Goal: Task Accomplishment & Management: Manage account settings

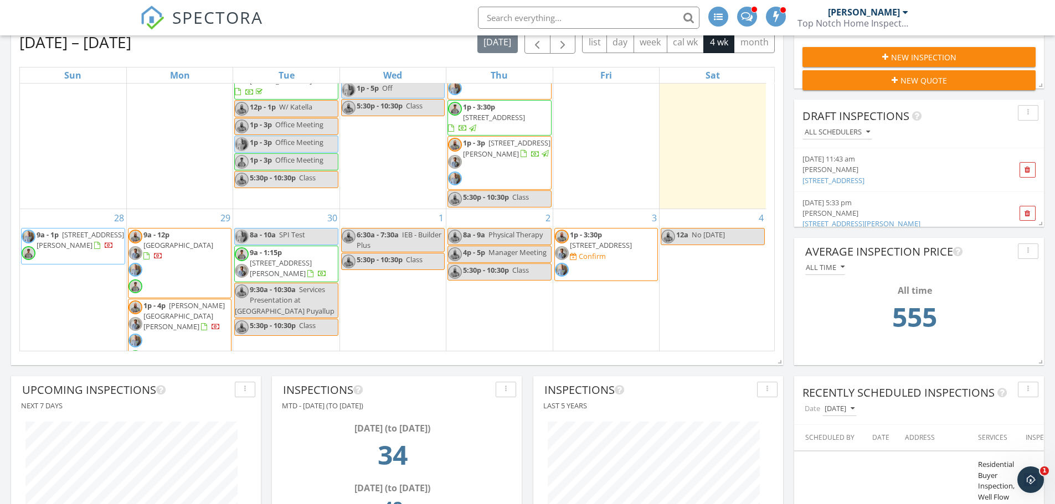
scroll to position [111, 0]
click at [616, 249] on span "1p - 3:30p 198 Short Rd, Onalaska 98570 Confirm" at bounding box center [606, 254] width 102 height 50
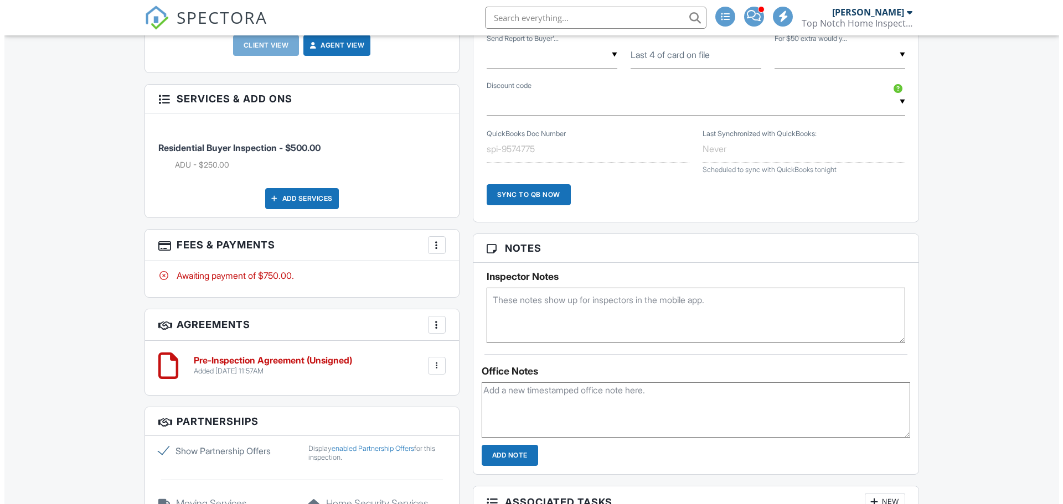
scroll to position [783, 0]
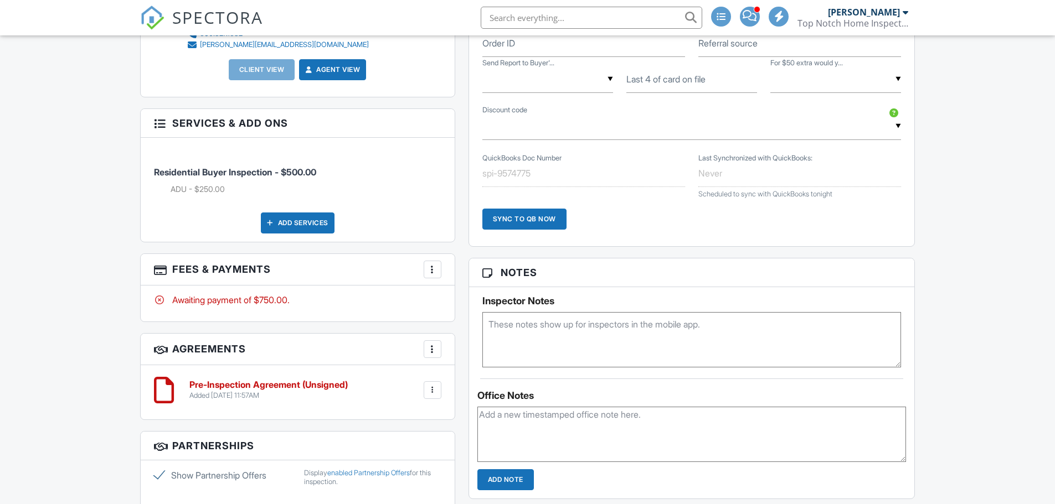
click at [317, 226] on div "Add Services" at bounding box center [298, 223] width 74 height 21
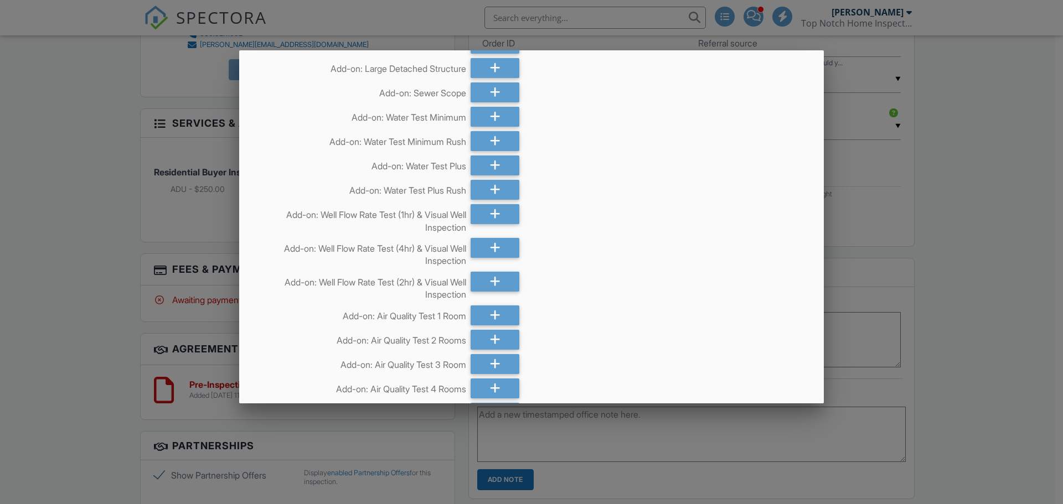
scroll to position [166, 0]
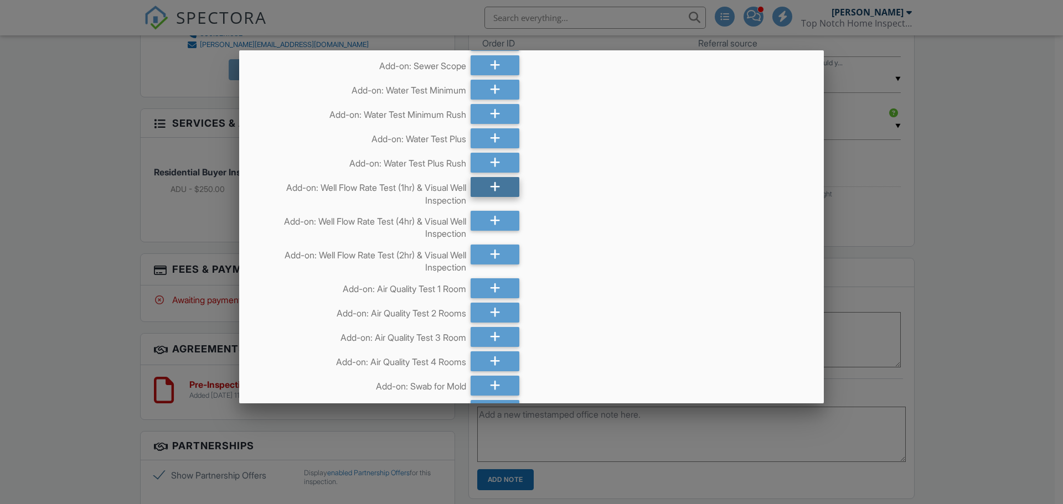
click at [501, 189] on div at bounding box center [495, 187] width 49 height 20
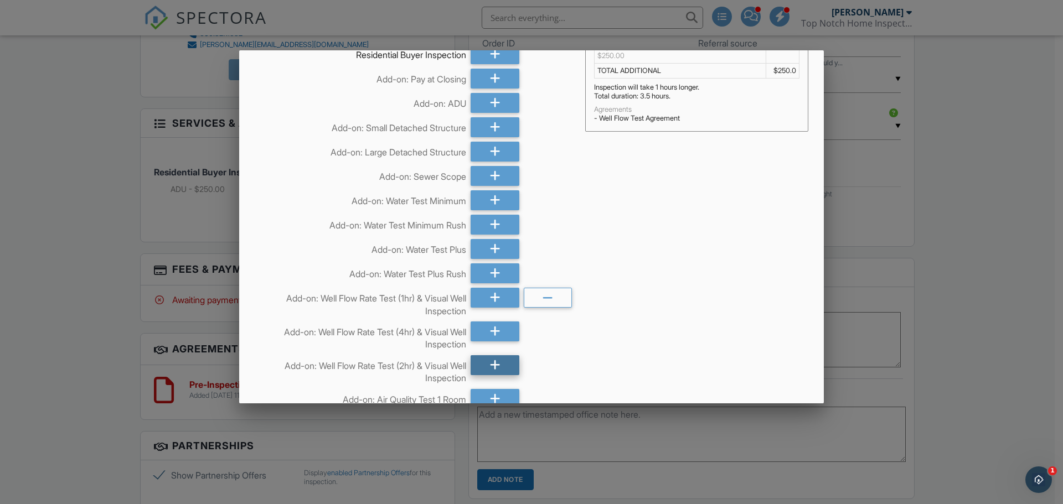
scroll to position [0, 0]
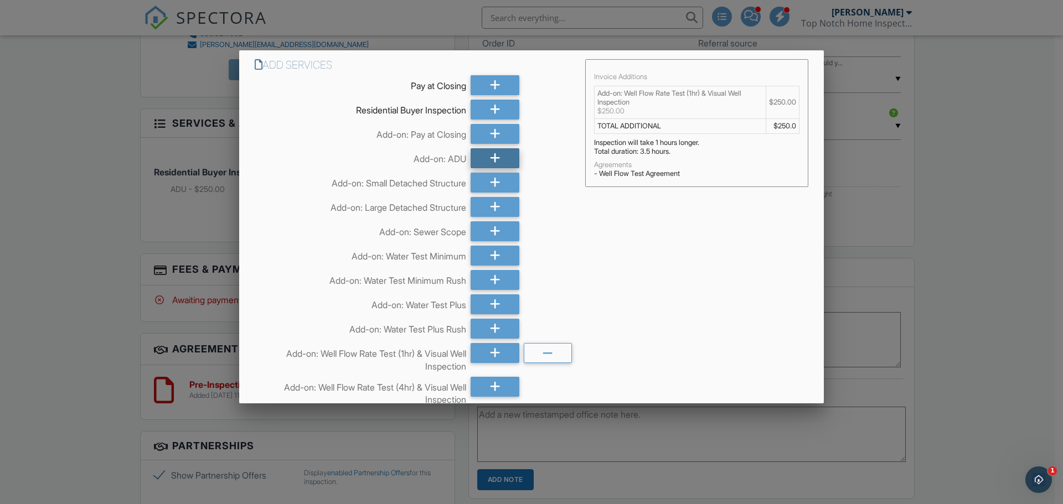
click at [497, 161] on div at bounding box center [495, 158] width 49 height 20
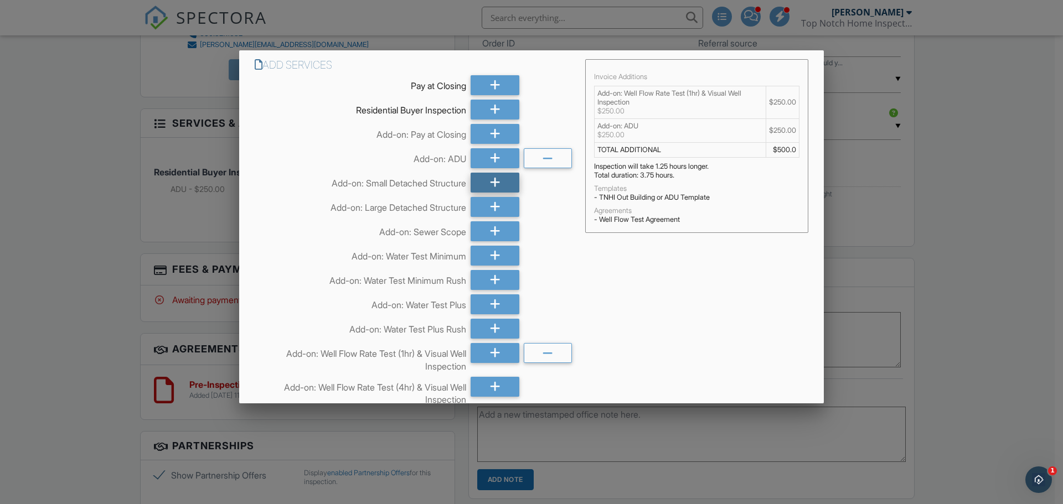
click at [500, 182] on div at bounding box center [495, 183] width 49 height 20
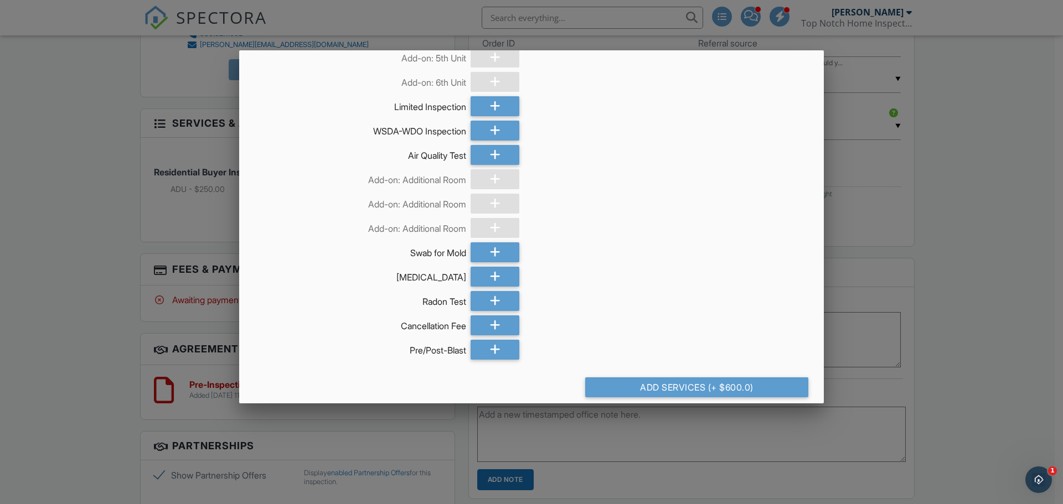
scroll to position [3240, 0]
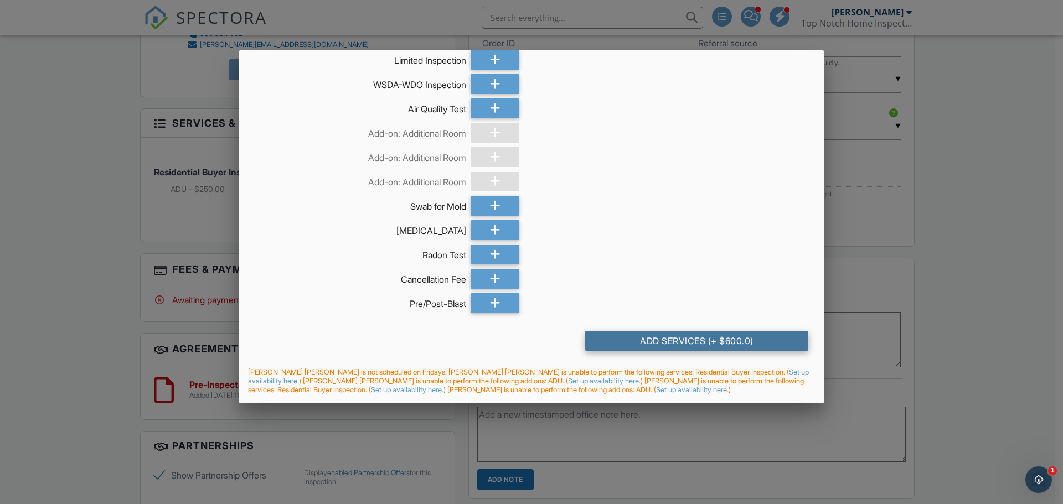
click at [665, 343] on div "Add Services (+ $600.0)" at bounding box center [696, 341] width 223 height 20
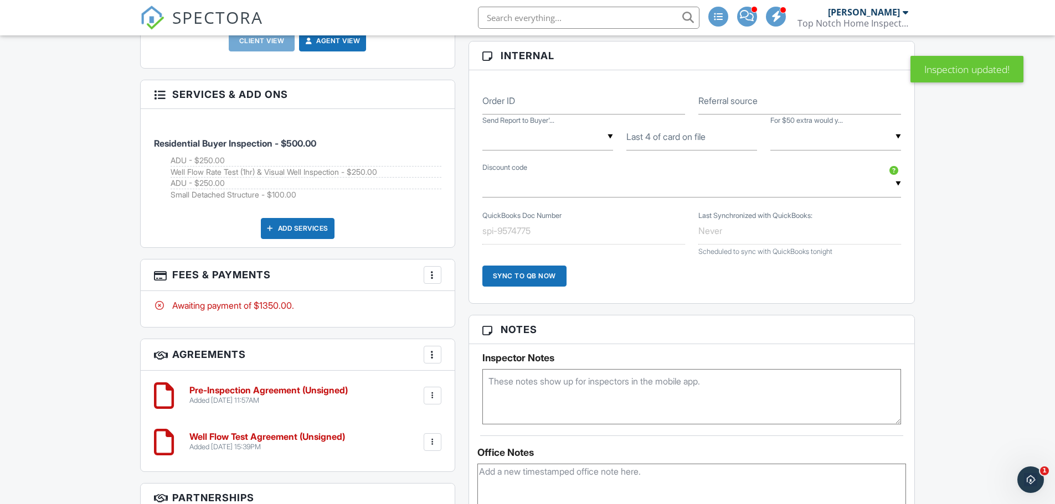
scroll to position [788, 0]
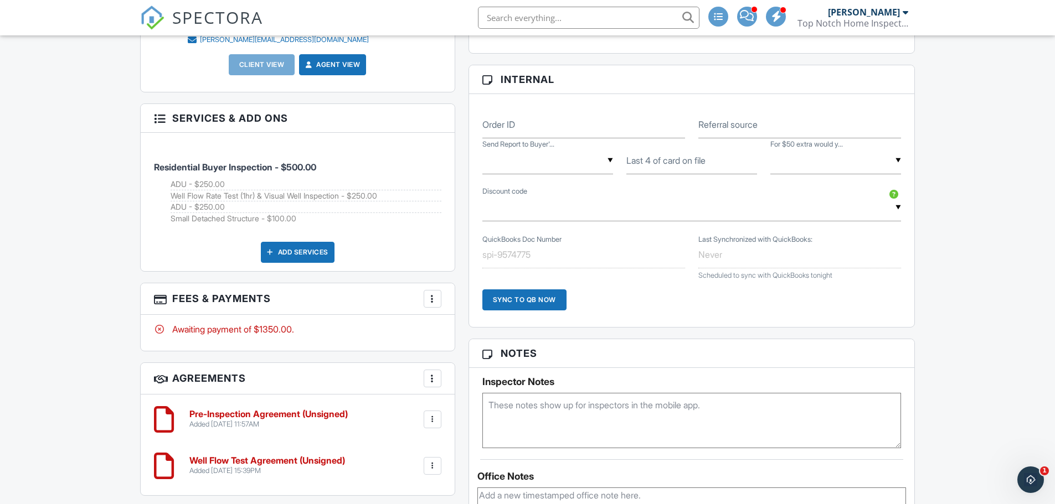
click at [607, 162] on input "text" at bounding box center [547, 160] width 131 height 27
click at [782, 218] on div "▼ BUNDLE - $25.00 off - $25.00 off for bundling 2 or more testing services with…" at bounding box center [691, 207] width 419 height 27
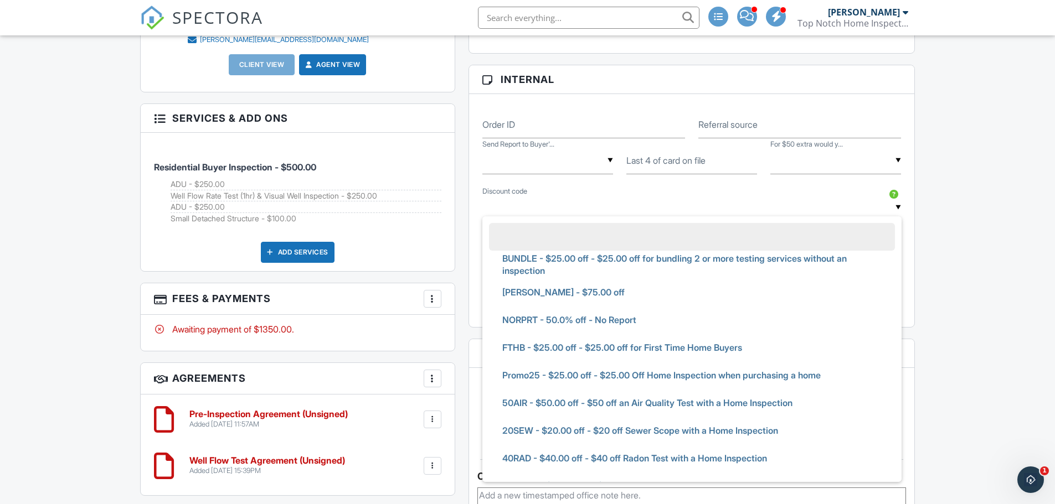
click at [895, 160] on input "text" at bounding box center [835, 160] width 131 height 27
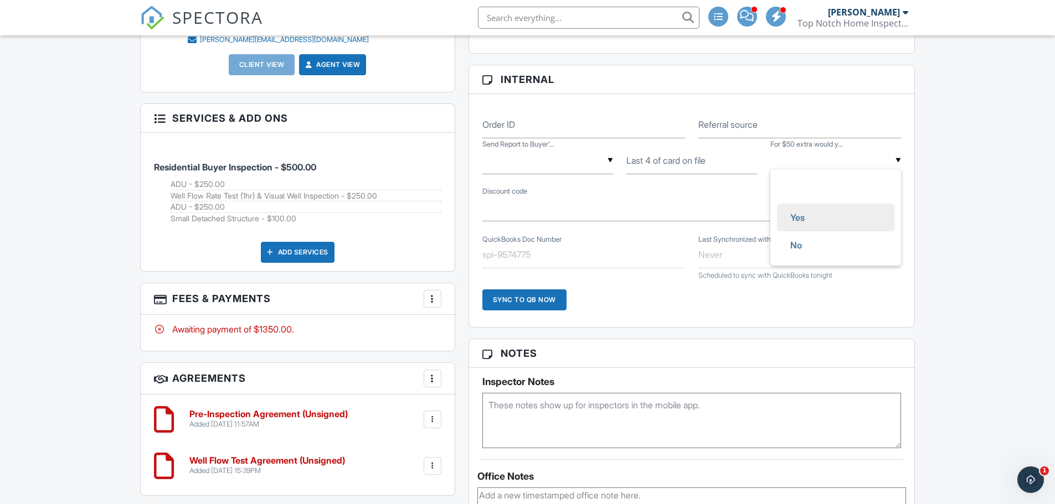
click at [859, 215] on li "Yes" at bounding box center [835, 218] width 117 height 28
type input "Yes"
click at [437, 296] on div at bounding box center [432, 298] width 11 height 11
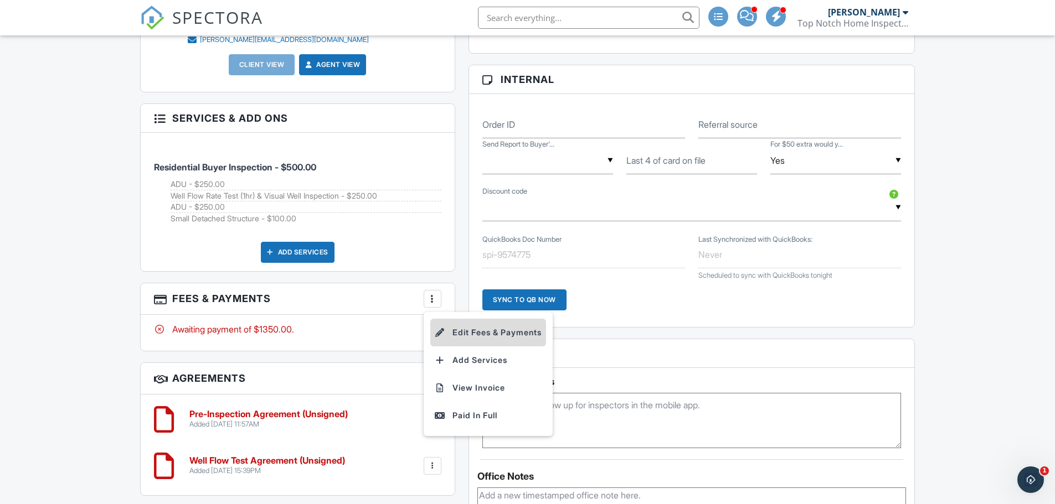
click at [472, 334] on li "Edit Fees & Payments" at bounding box center [488, 333] width 116 height 28
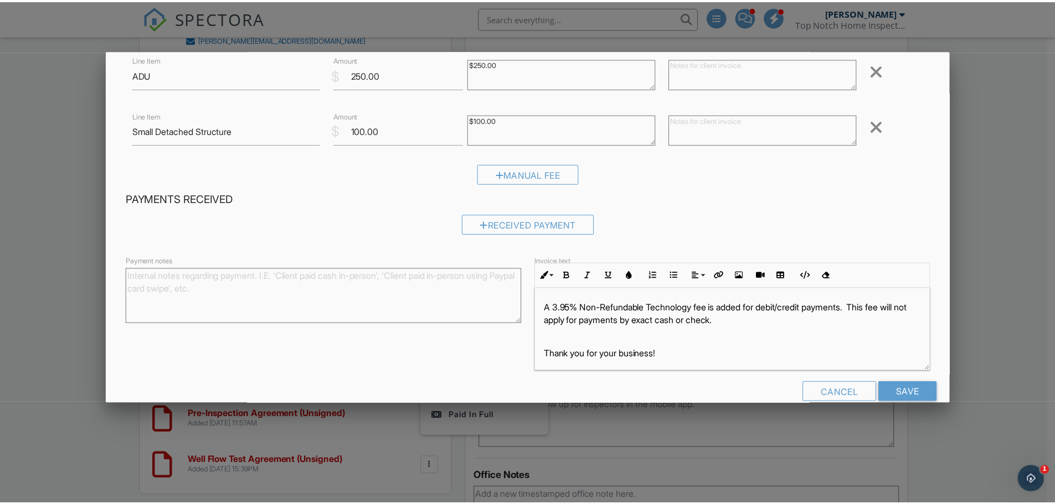
scroll to position [262, 0]
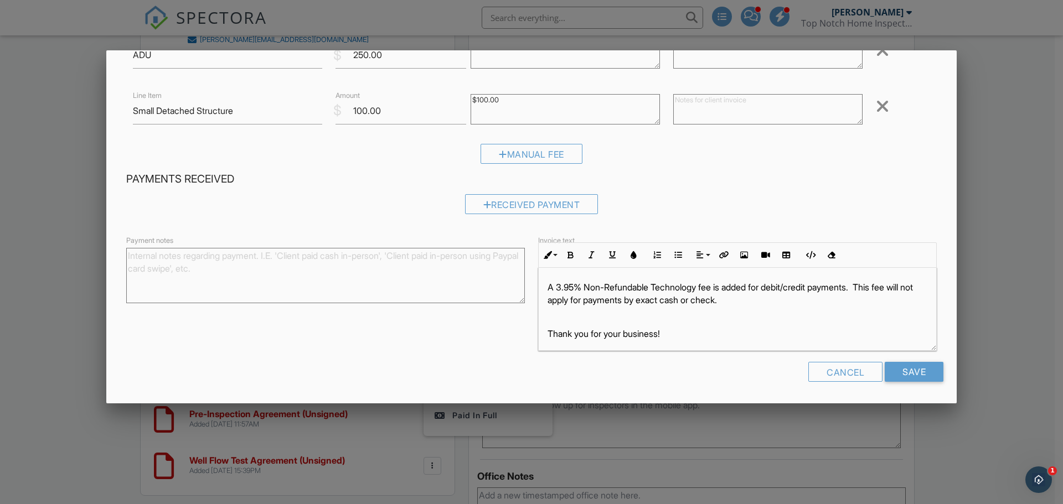
click at [989, 314] on div at bounding box center [531, 260] width 1063 height 631
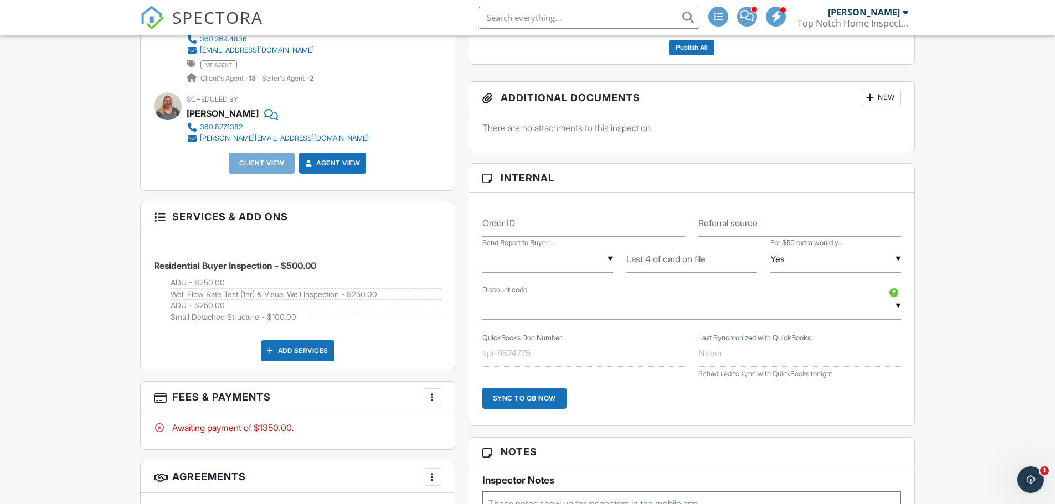
scroll to position [678, 0]
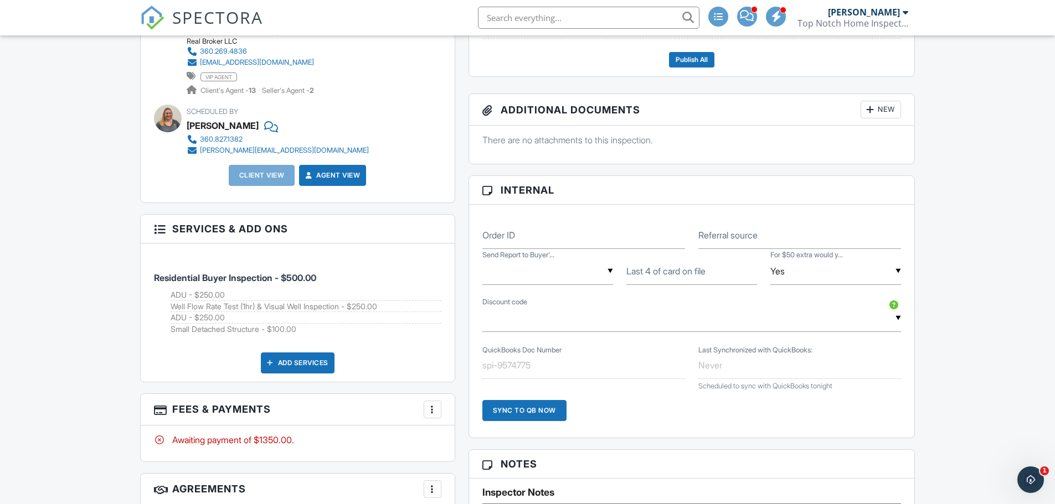
click at [896, 271] on div "▼ Yes Yes No Yes No" at bounding box center [835, 271] width 131 height 27
click at [853, 335] on li "Yes" at bounding box center [835, 328] width 117 height 28
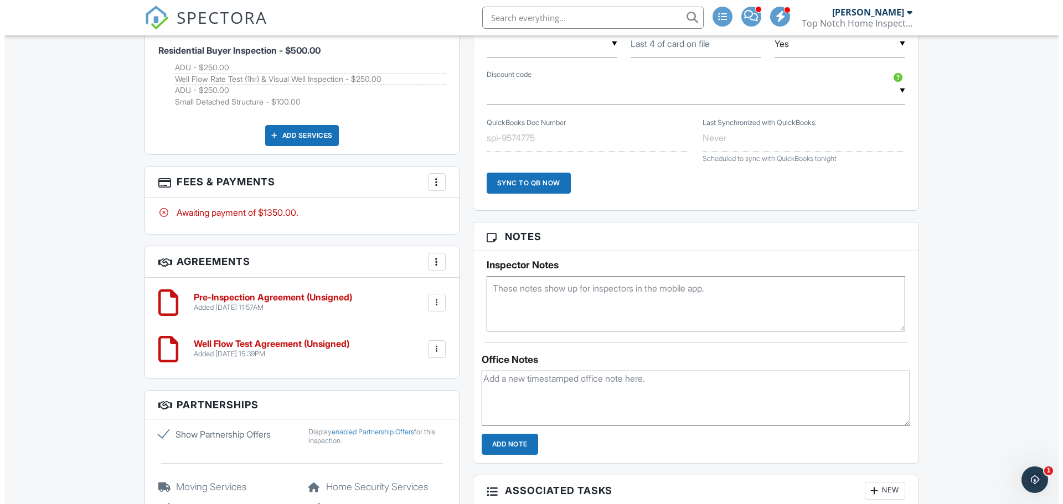
scroll to position [886, 0]
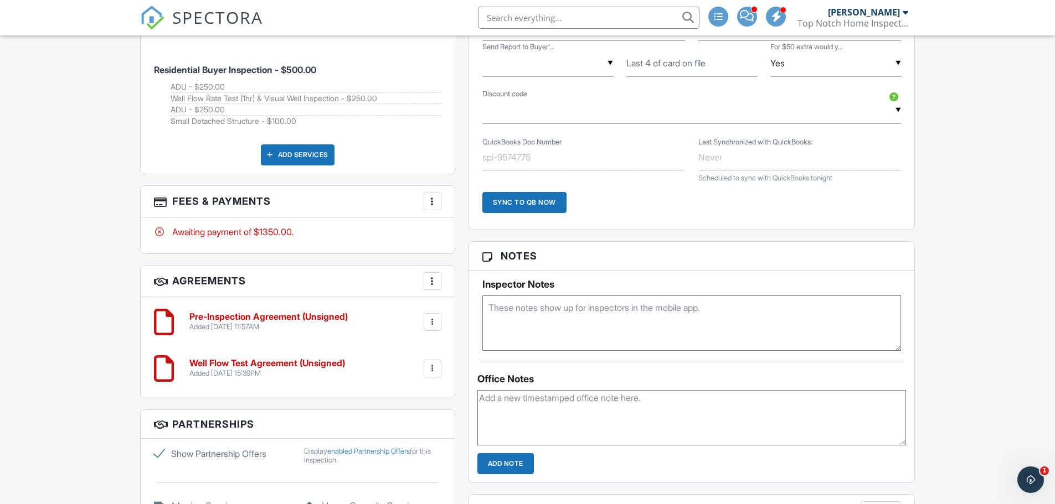
click at [433, 206] on div at bounding box center [432, 201] width 11 height 11
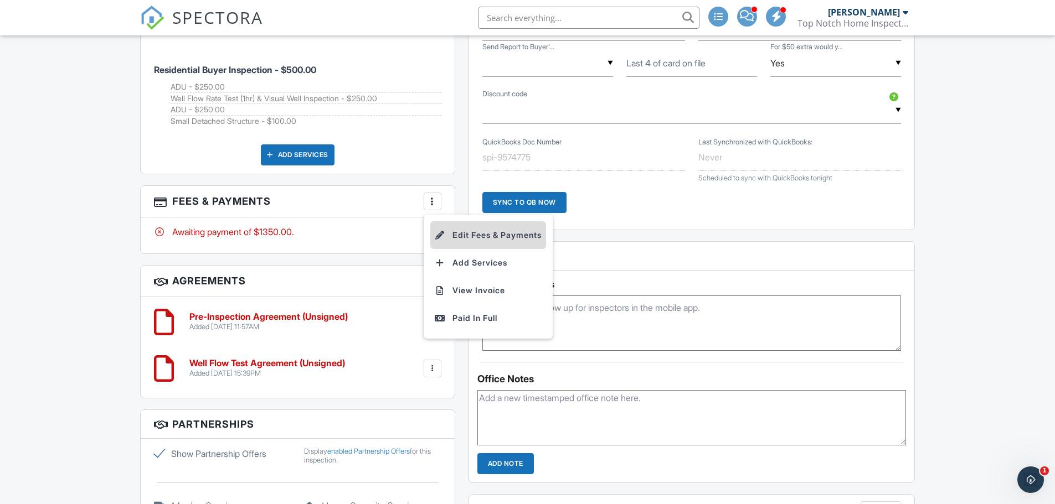
click at [458, 235] on li "Edit Fees & Payments" at bounding box center [488, 235] width 116 height 28
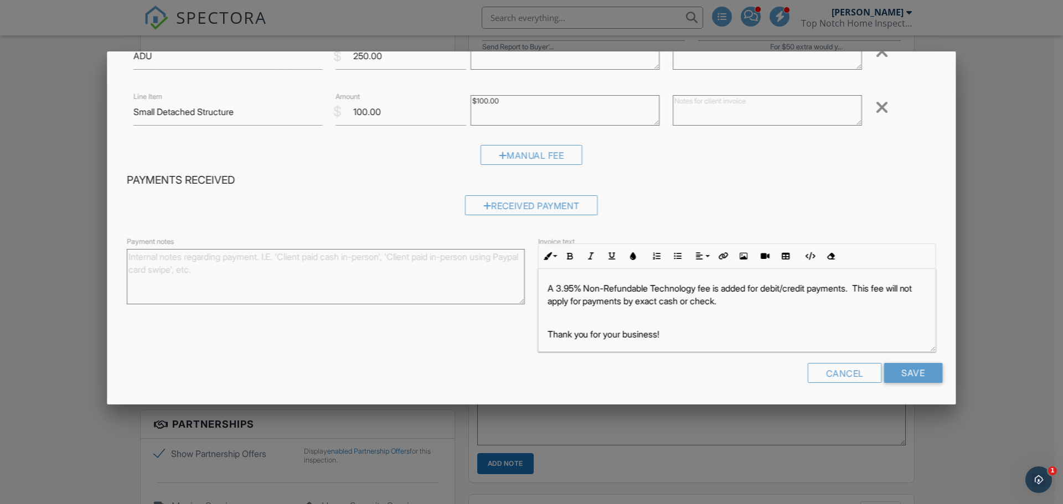
scroll to position [0, 0]
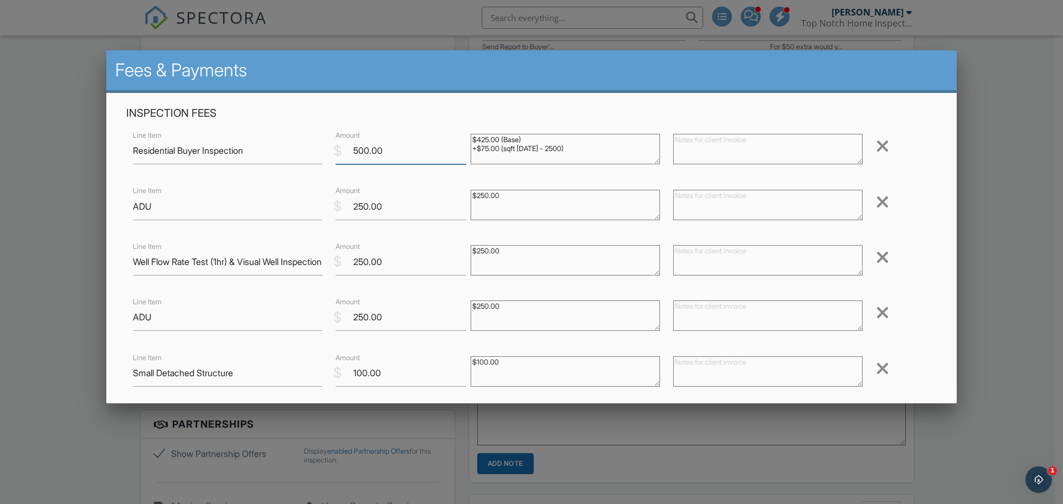
drag, startPoint x: 367, startPoint y: 150, endPoint x: 358, endPoint y: 154, distance: 9.7
click at [358, 154] on input "500.00" at bounding box center [400, 150] width 131 height 27
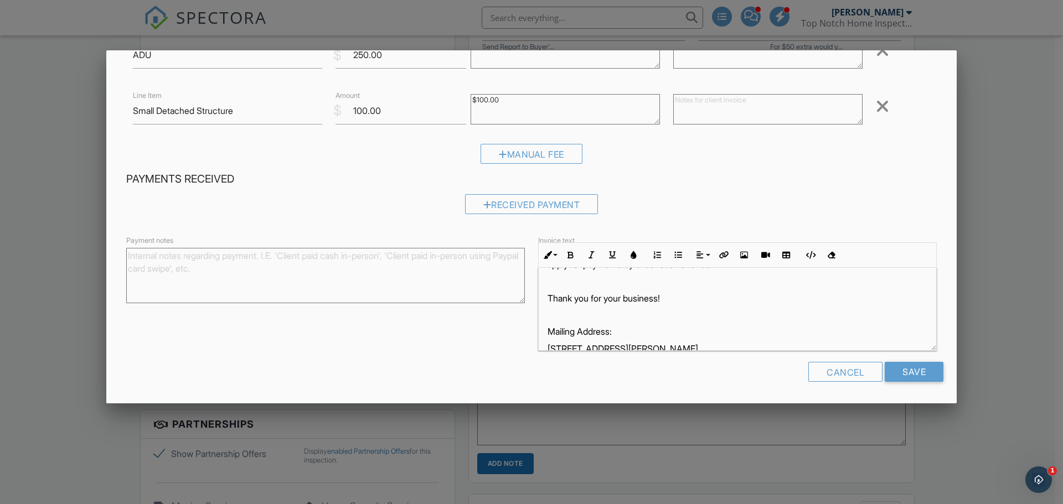
scroll to position [70, 0]
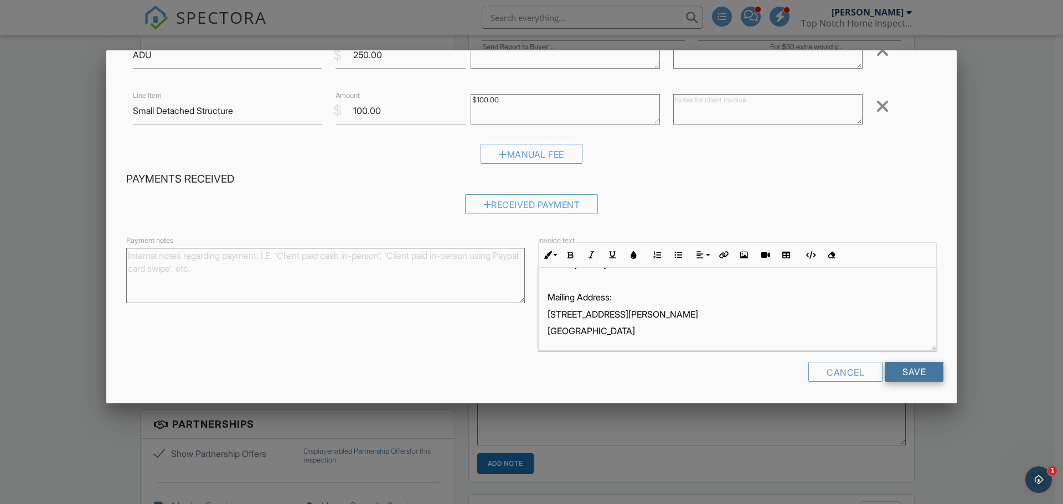
type input "550.00"
click at [907, 371] on input "Save" at bounding box center [914, 372] width 59 height 20
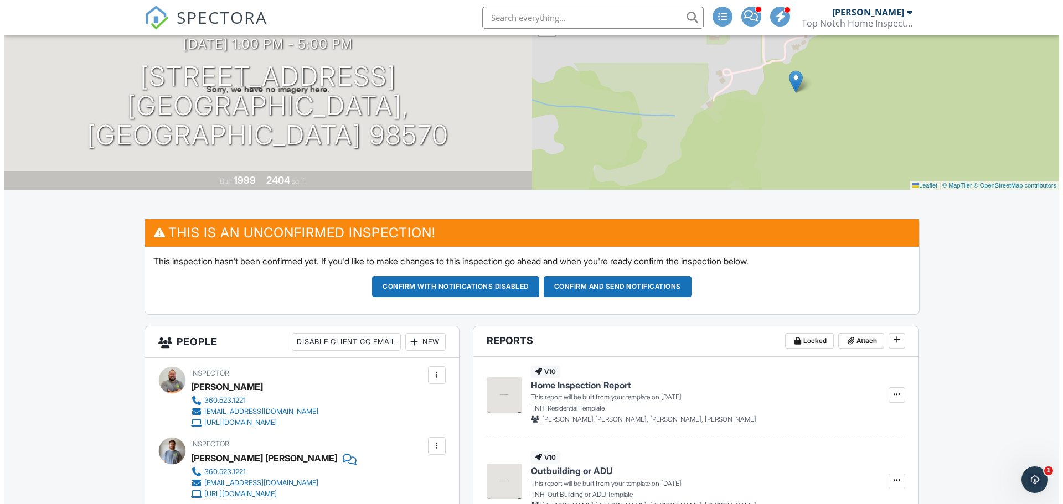
scroll to position [111, 0]
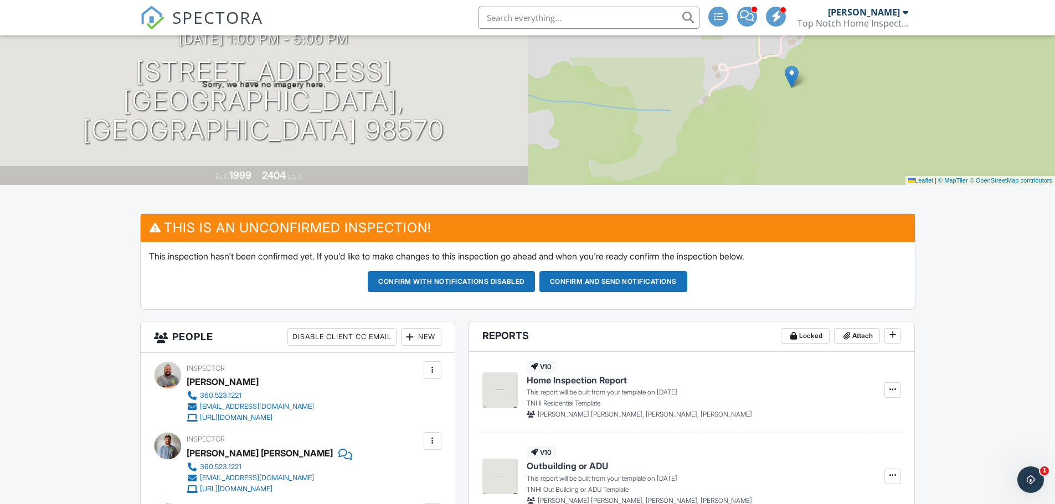
click at [423, 333] on div "New" at bounding box center [421, 337] width 40 height 18
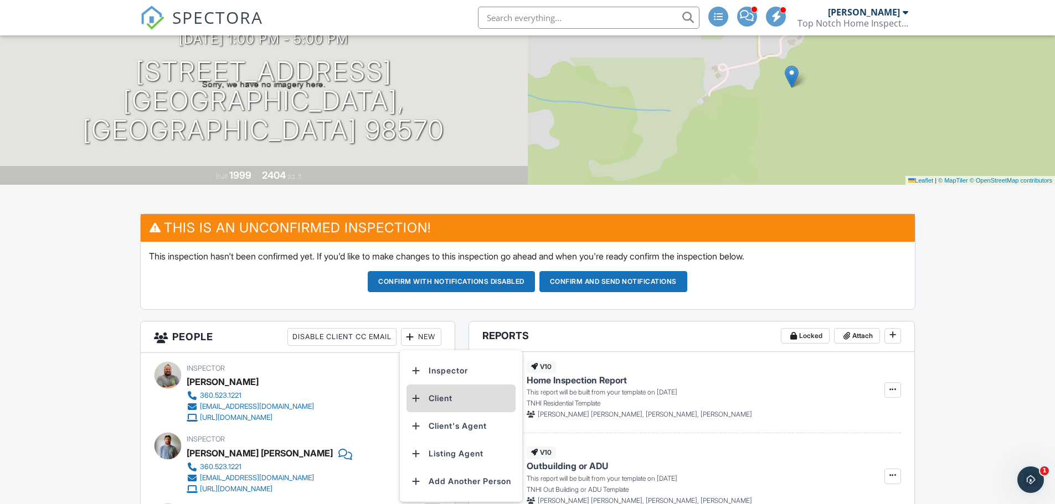
click at [456, 400] on li "Client" at bounding box center [460, 399] width 109 height 28
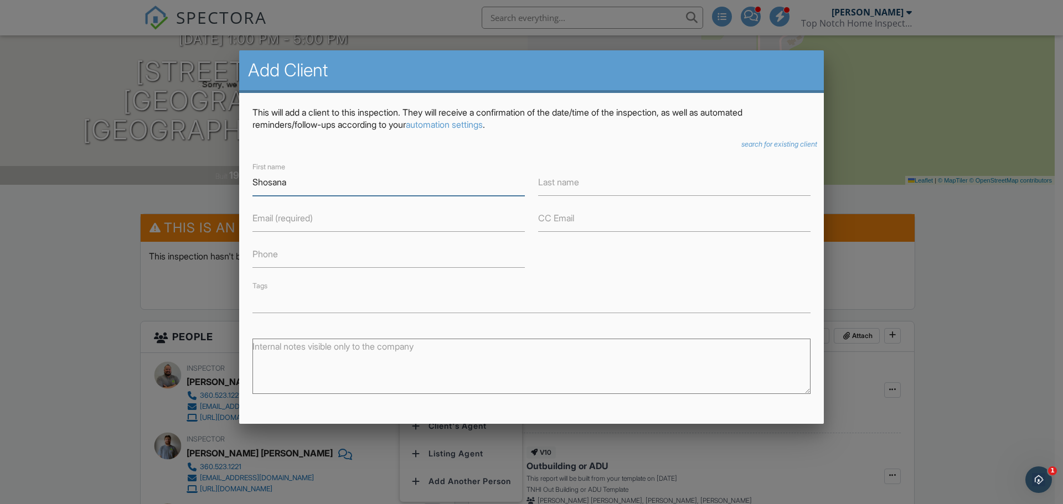
type input "Shosana"
click at [659, 189] on input "Last name" at bounding box center [674, 182] width 272 height 27
type input "Carro"
click at [418, 229] on input "Email (required)" at bounding box center [388, 218] width 272 height 27
type input "[EMAIL_ADDRESS][DOMAIN_NAME]"
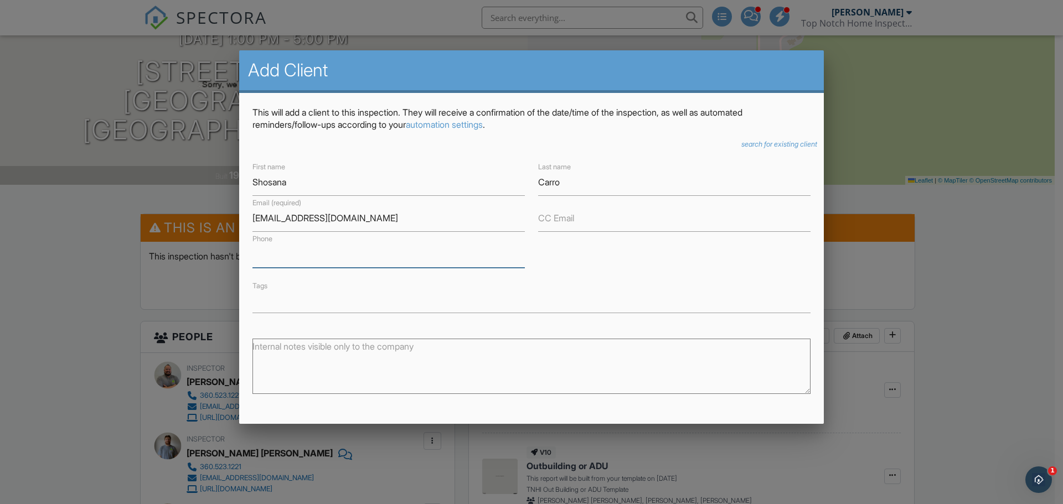
click at [336, 256] on input "Phone" at bounding box center [388, 254] width 272 height 27
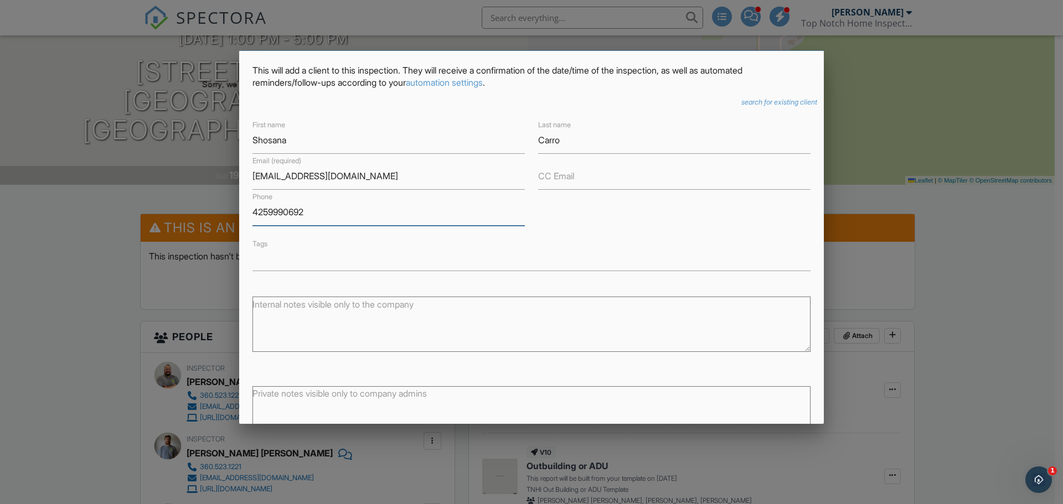
scroll to position [121, 0]
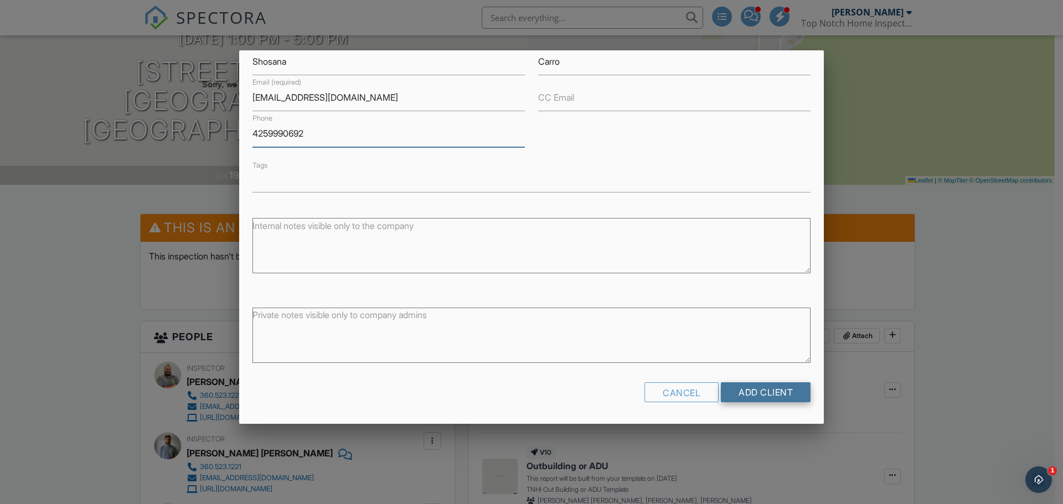
type input "4259990692"
click at [765, 399] on input "Add Client" at bounding box center [766, 393] width 90 height 20
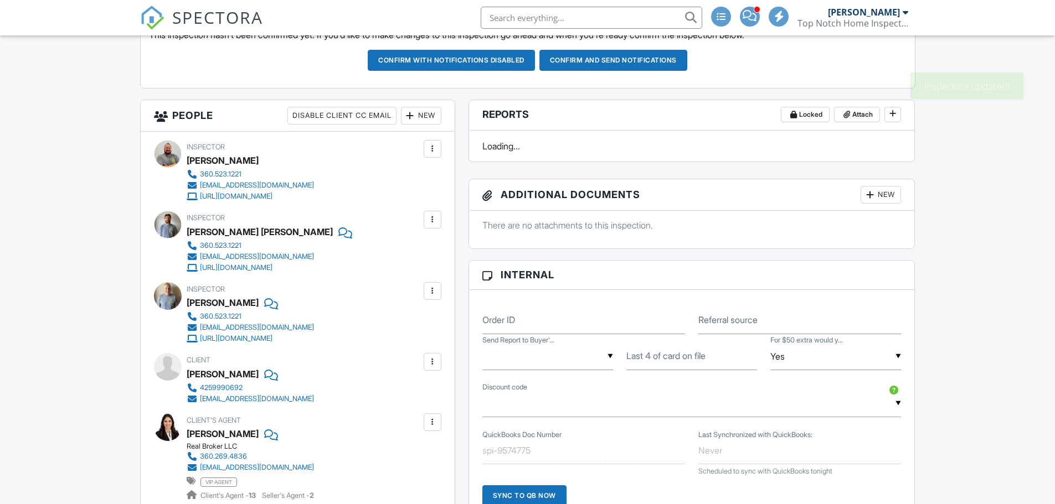
scroll to position [332, 0]
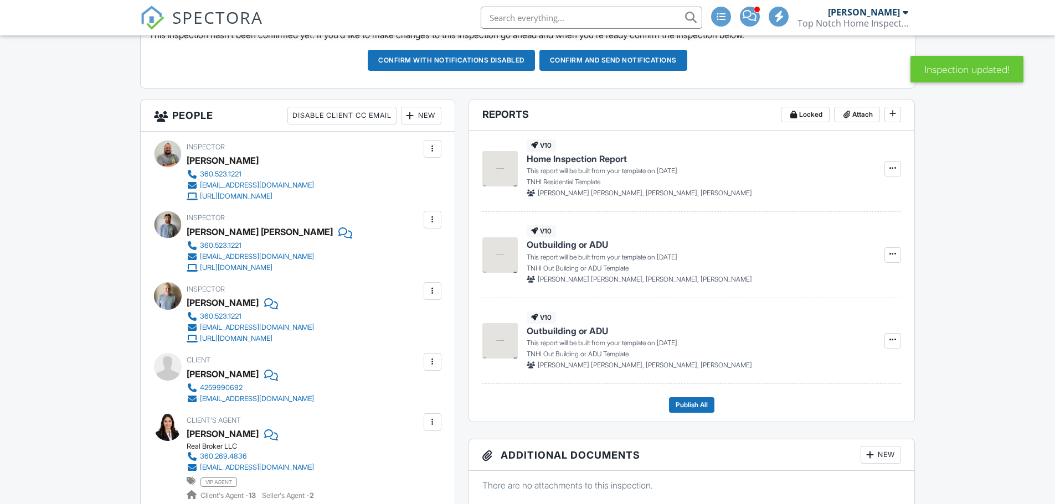
click at [430, 359] on div at bounding box center [432, 362] width 11 height 11
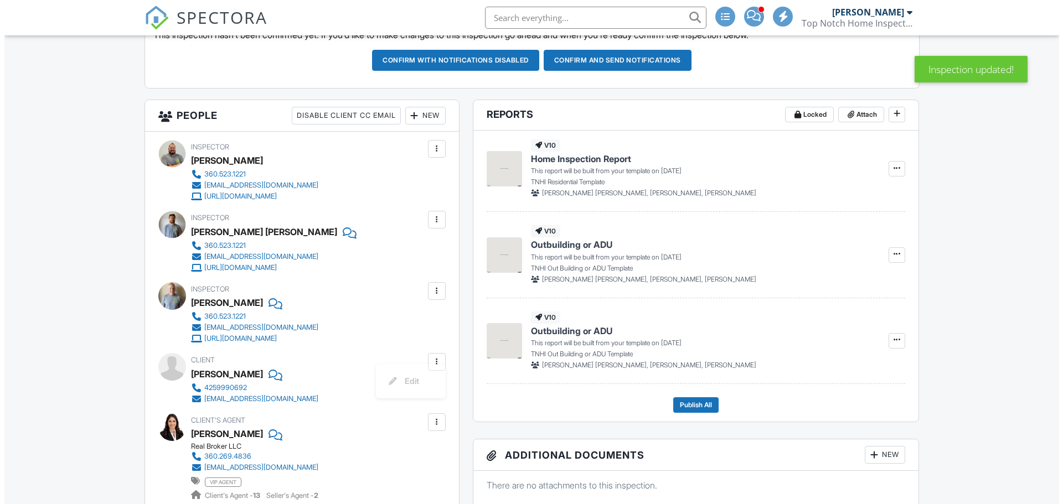
scroll to position [0, 0]
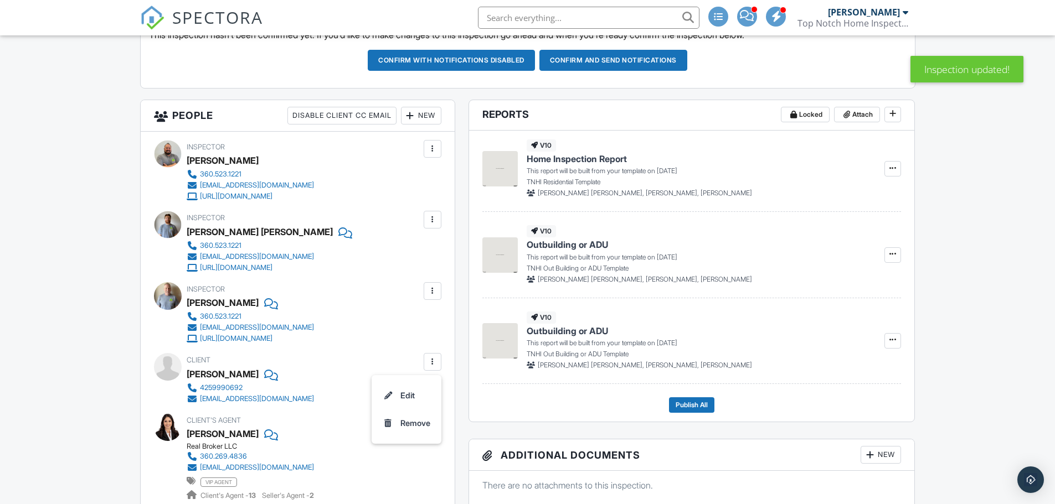
click at [394, 401] on li "Edit" at bounding box center [406, 396] width 56 height 28
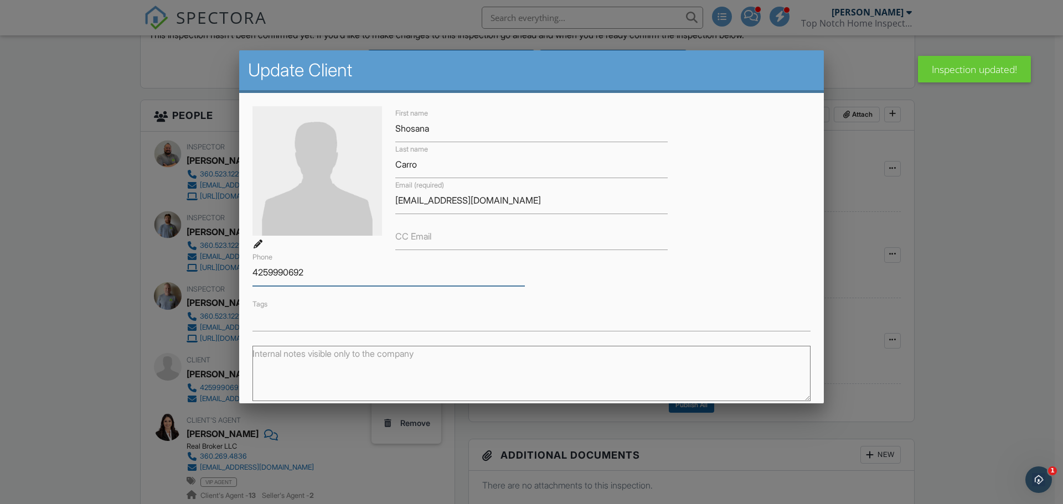
click at [270, 273] on input "4259990692" at bounding box center [388, 272] width 272 height 27
click at [290, 274] on input "425-9990692" at bounding box center [388, 272] width 272 height 27
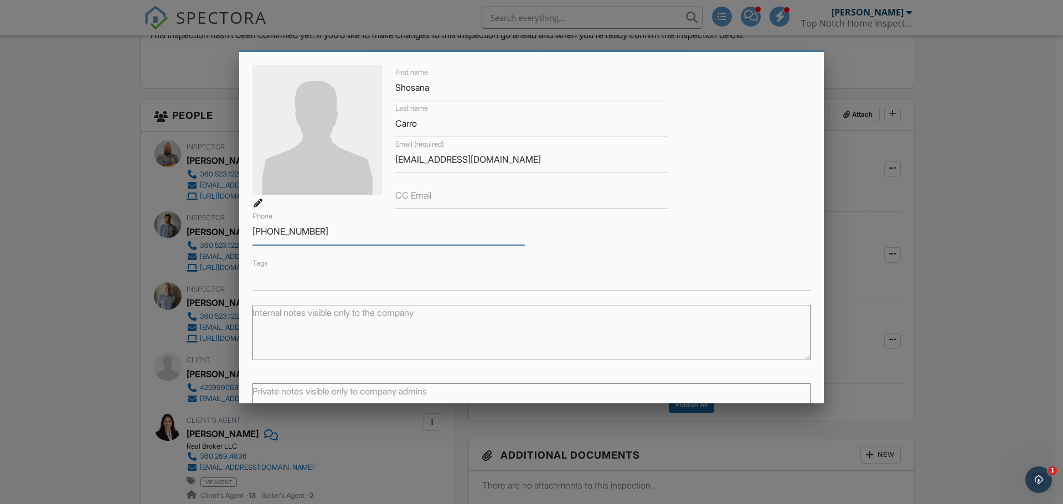
scroll to position [126, 0]
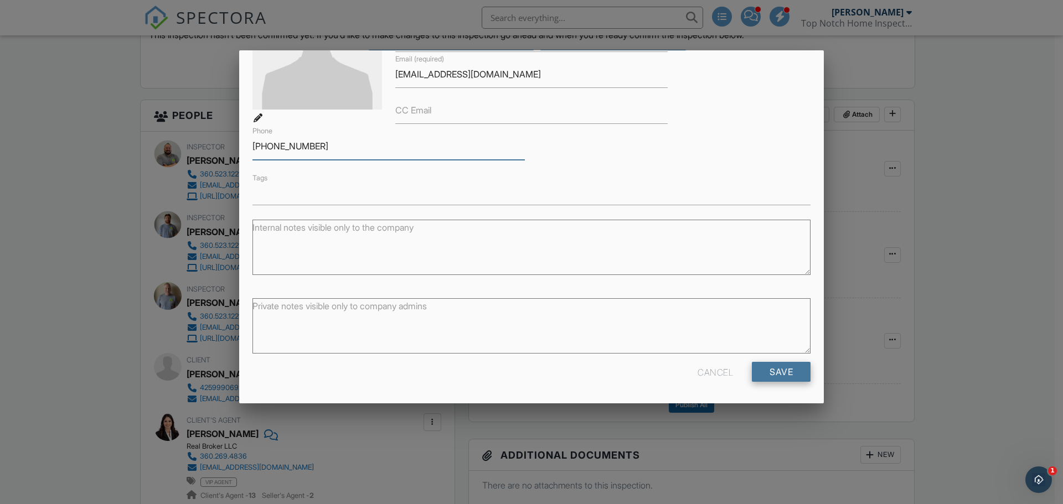
type input "[PHONE_NUMBER]"
click at [767, 379] on input "Save" at bounding box center [781, 372] width 59 height 20
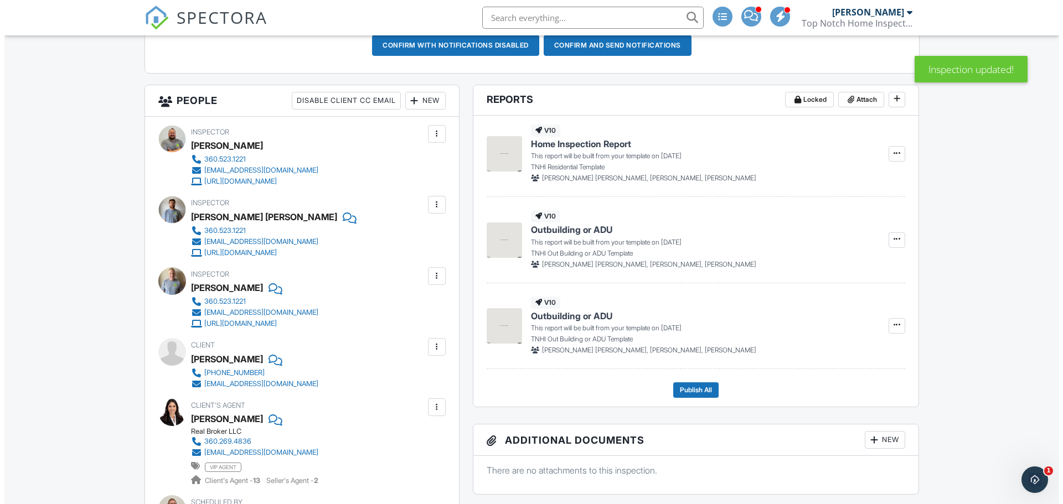
scroll to position [388, 0]
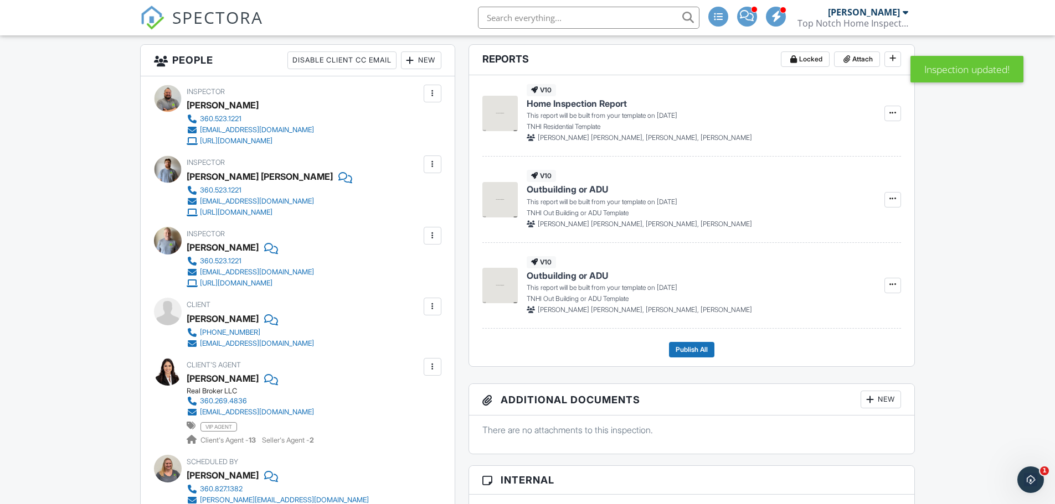
click at [436, 312] on div at bounding box center [432, 306] width 11 height 11
click at [416, 341] on li "Edit" at bounding box center [406, 341] width 56 height 28
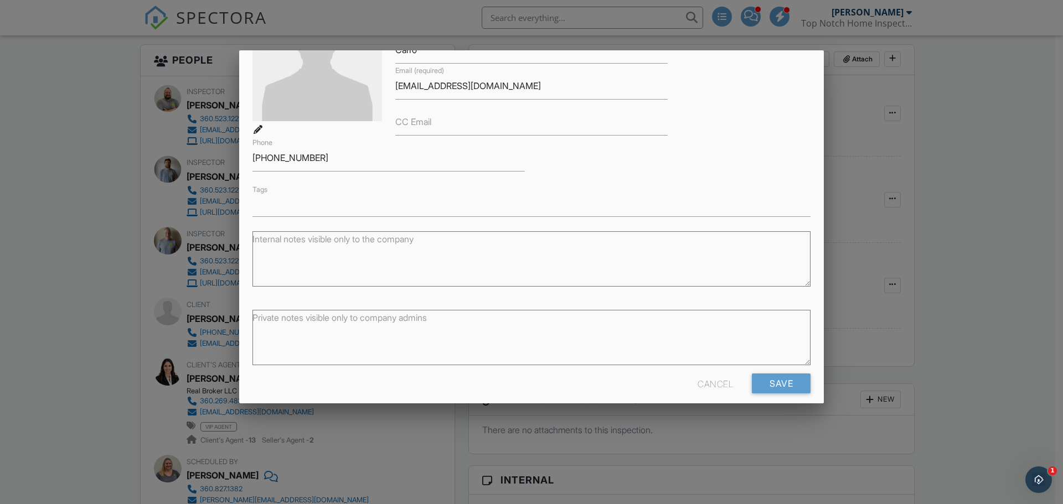
scroll to position [126, 0]
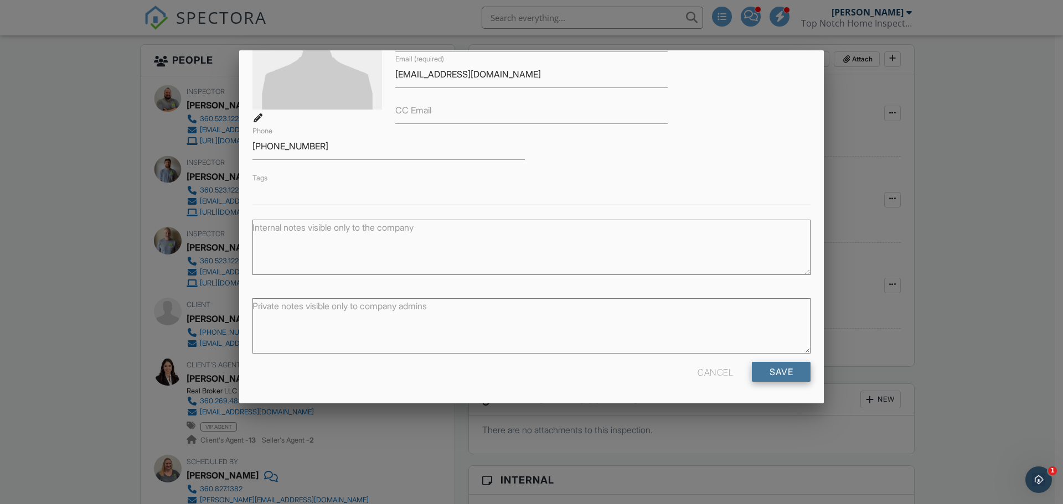
click at [783, 371] on input "Save" at bounding box center [781, 372] width 59 height 20
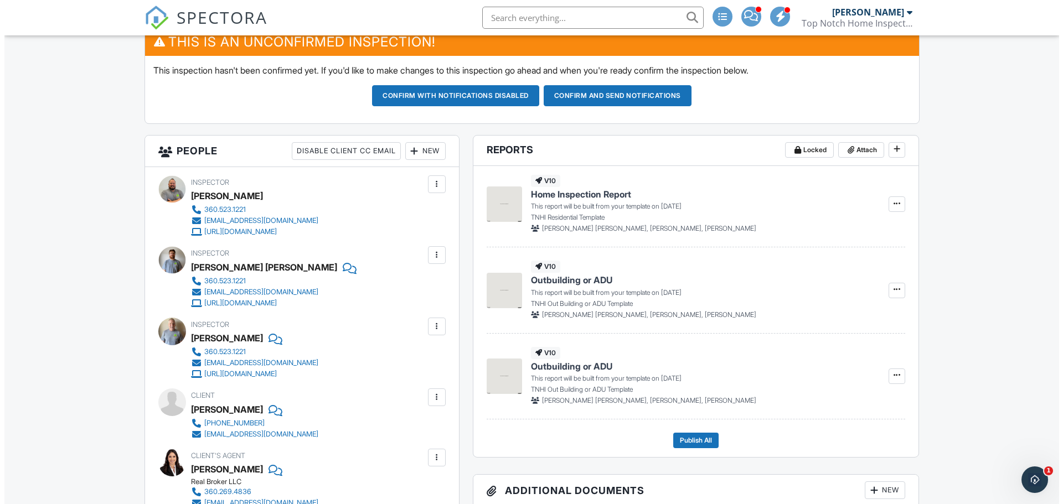
scroll to position [277, 0]
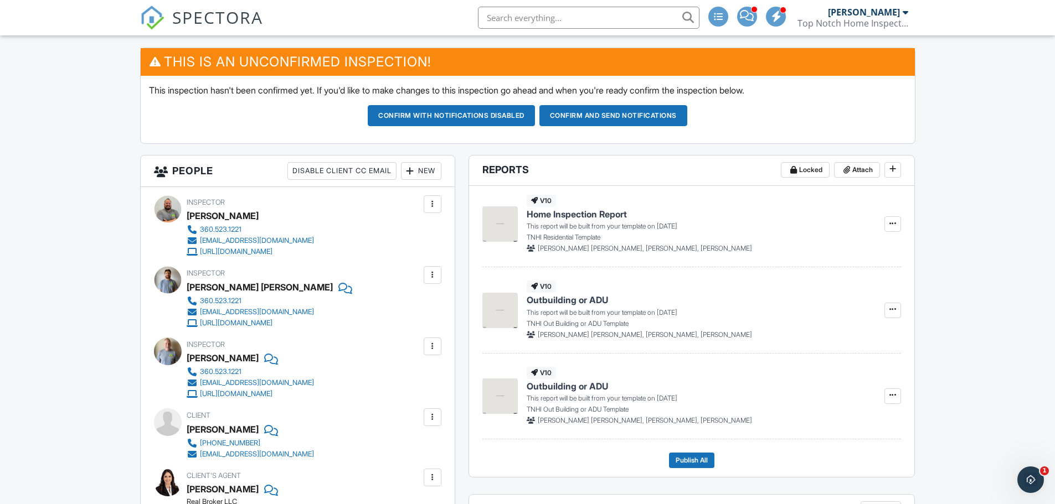
click at [421, 175] on div "New" at bounding box center [421, 171] width 40 height 18
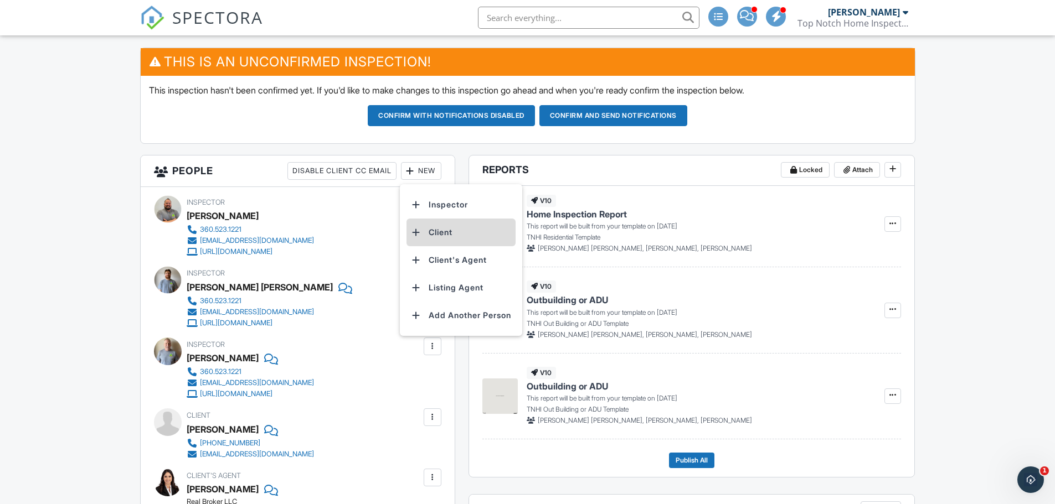
click at [442, 230] on li "Client" at bounding box center [460, 233] width 109 height 28
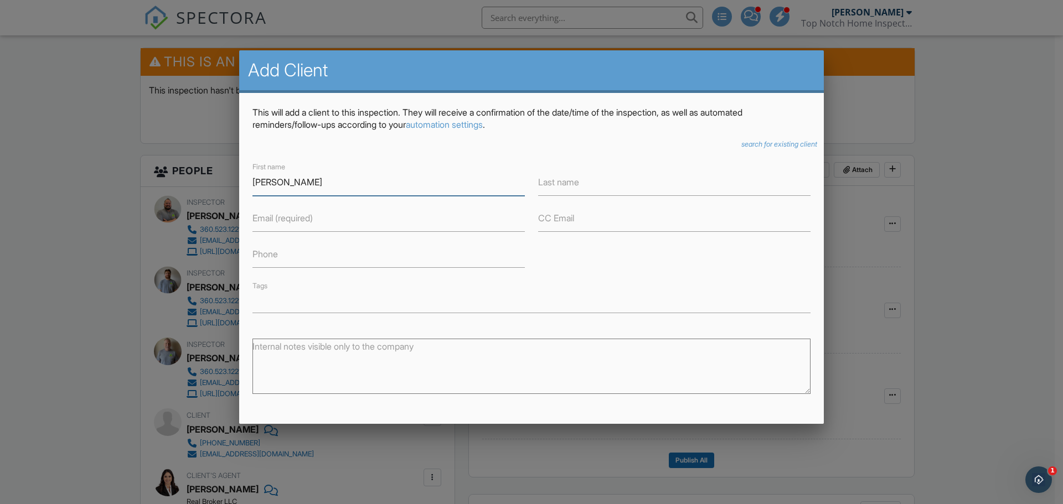
type input "[PERSON_NAME]"
click at [564, 189] on input "Last name" at bounding box center [674, 182] width 272 height 27
type input "Carro"
click at [378, 219] on input "Email (required)" at bounding box center [388, 218] width 272 height 27
type input "[EMAIL_ADDRESS][DOMAIN_NAME]"
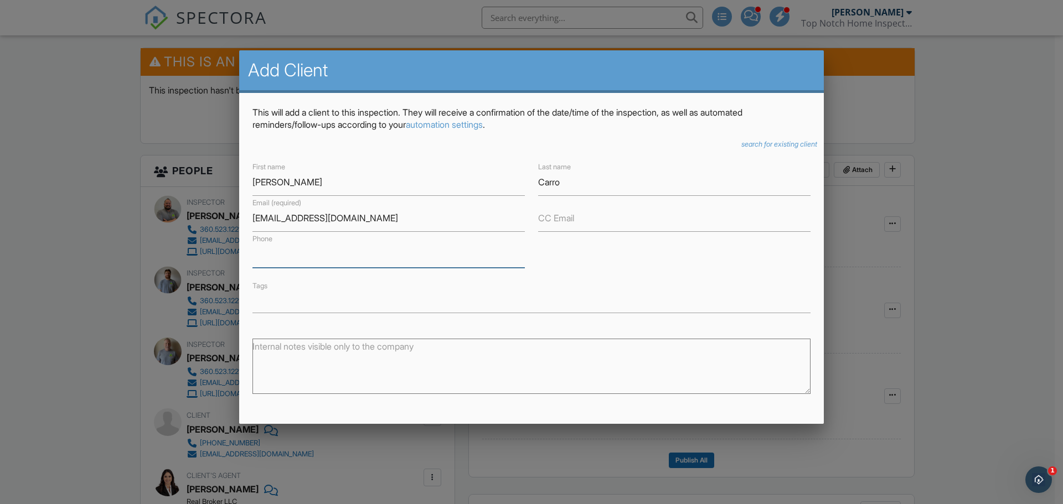
click at [363, 252] on input "Phone" at bounding box center [388, 254] width 272 height 27
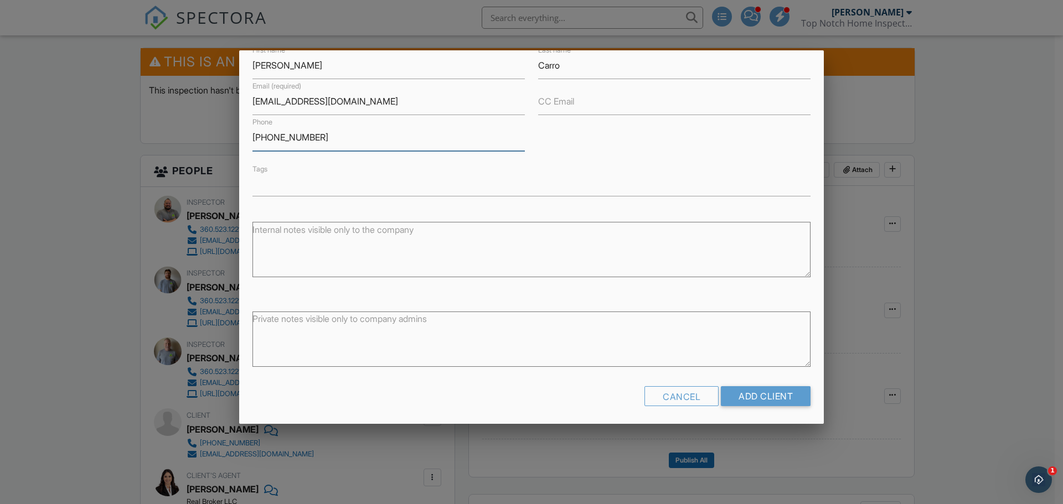
scroll to position [121, 0]
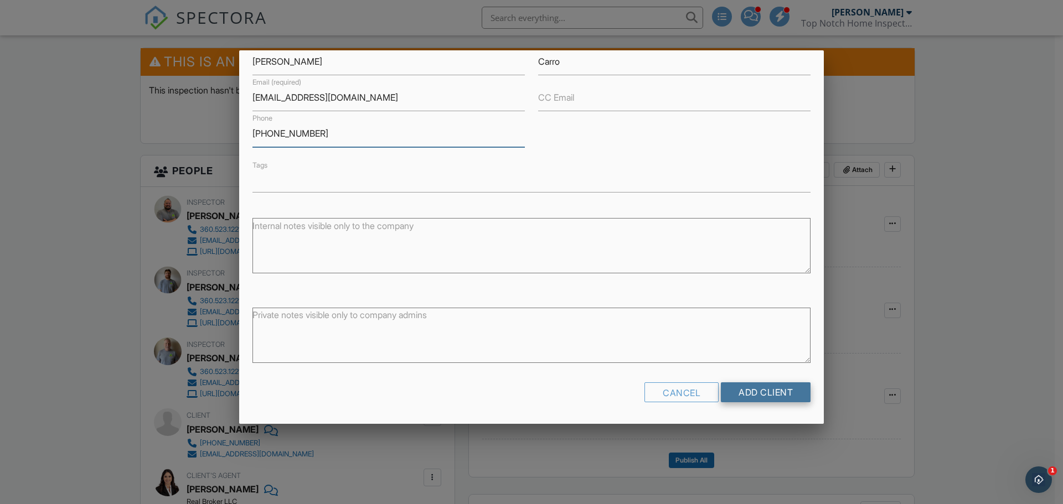
type input "[PHONE_NUMBER]"
click at [757, 398] on input "Add Client" at bounding box center [766, 393] width 90 height 20
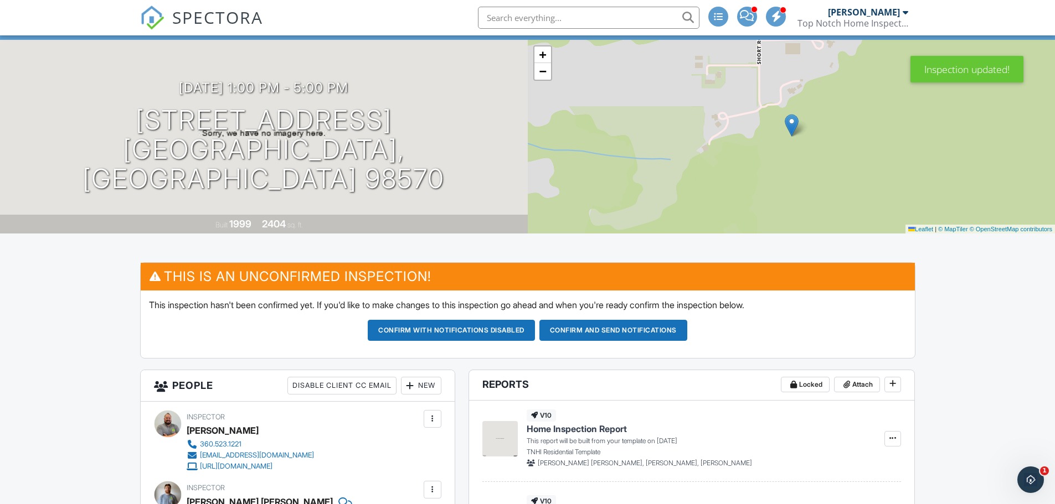
scroll to position [23, 0]
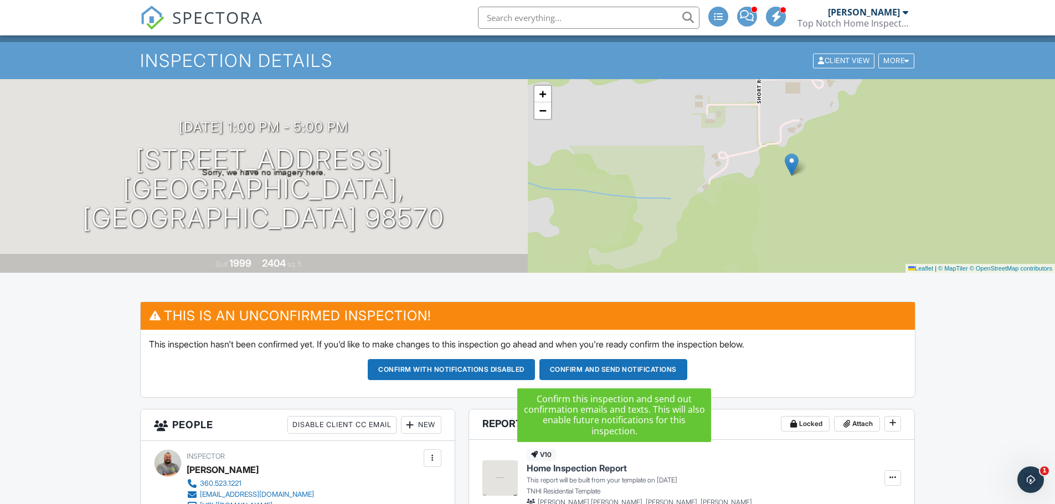
click at [577, 376] on button "Confirm and send notifications" at bounding box center [613, 369] width 148 height 21
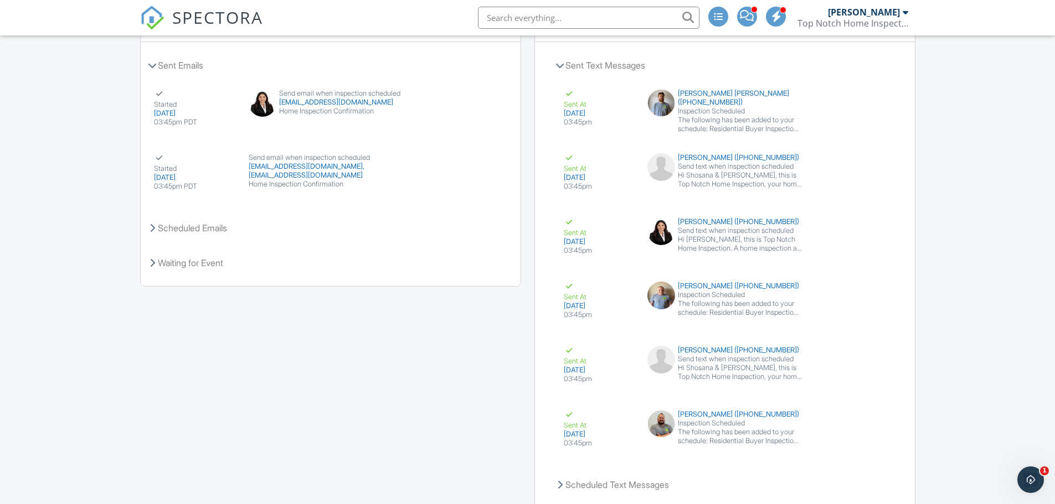
scroll to position [1860, 0]
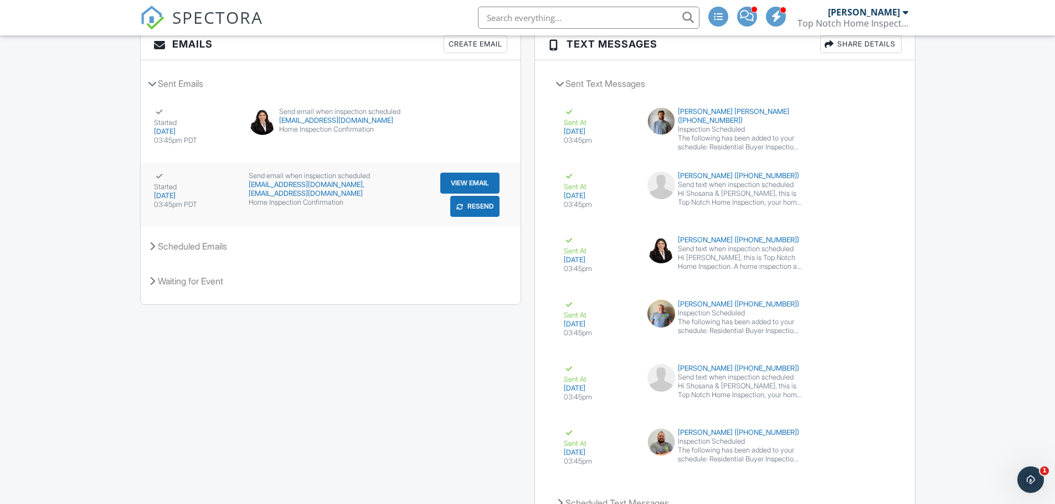
click at [273, 198] on div "[EMAIL_ADDRESS][DOMAIN_NAME], [EMAIL_ADDRESS][DOMAIN_NAME]" at bounding box center [330, 189] width 163 height 18
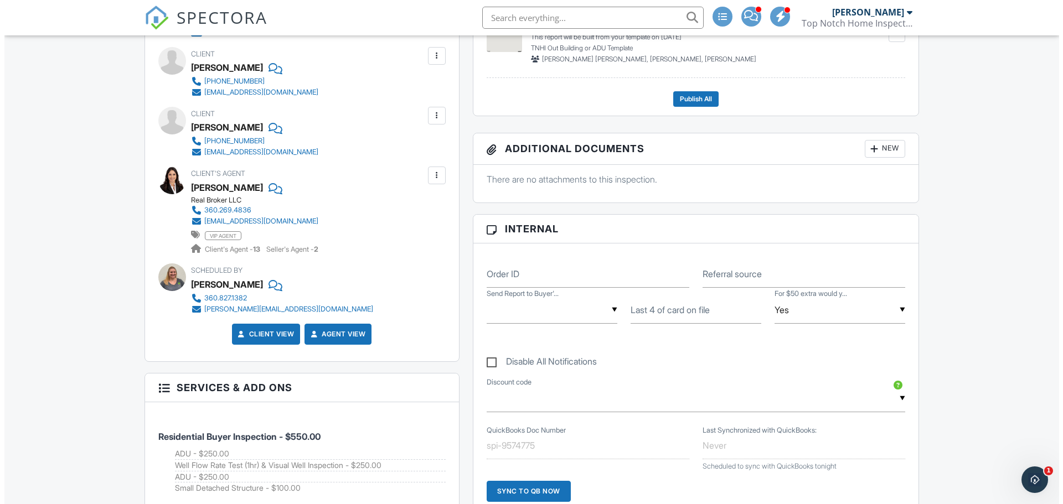
scroll to position [476, 0]
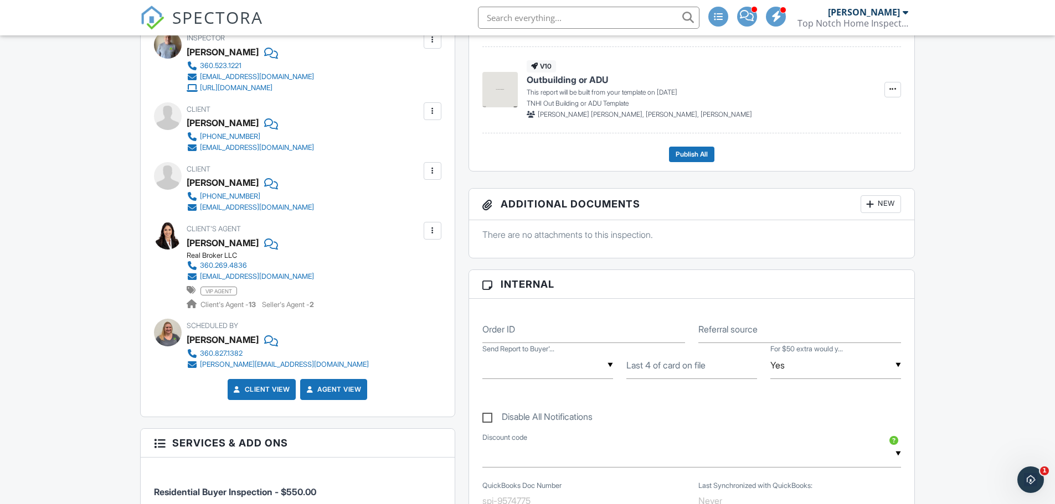
click at [439, 171] on div at bounding box center [433, 171] width 18 height 18
click at [420, 202] on li "Edit" at bounding box center [406, 205] width 56 height 28
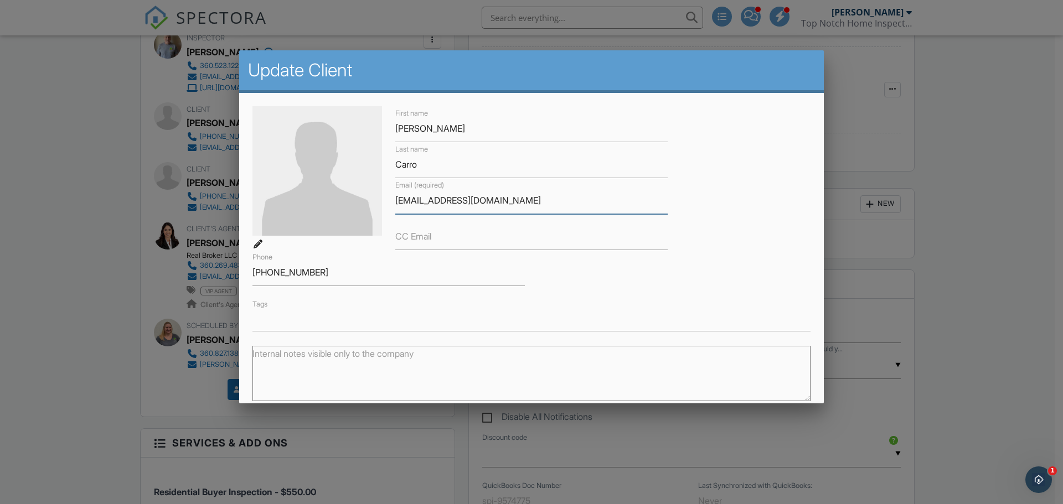
click at [419, 199] on input "[EMAIL_ADDRESS][DOMAIN_NAME]" at bounding box center [531, 200] width 272 height 27
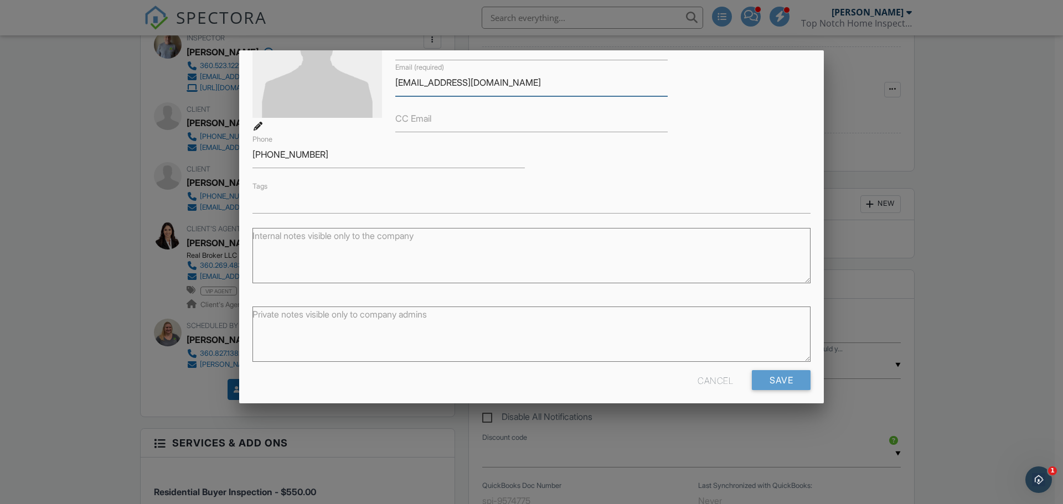
scroll to position [126, 0]
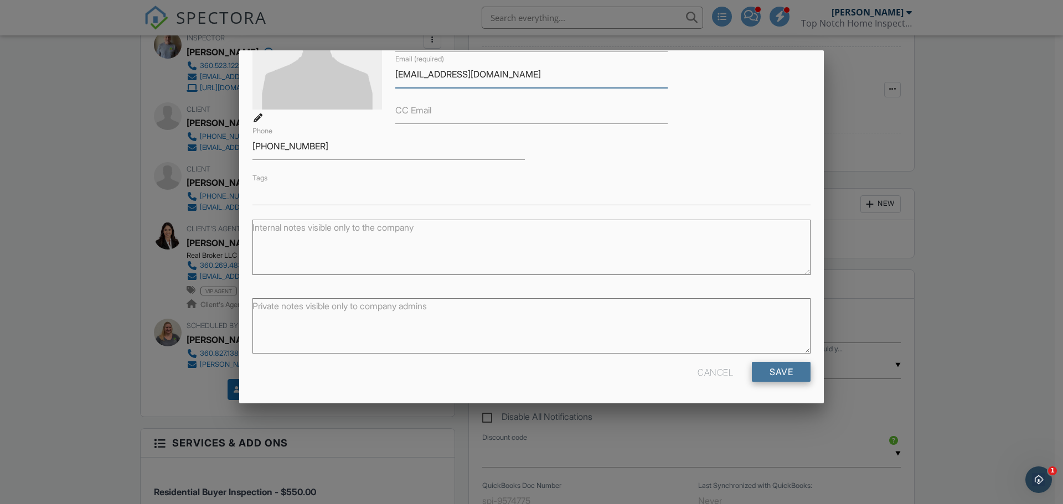
type input "fldofdrms@yahoo.com"
click at [784, 378] on input "Save" at bounding box center [781, 372] width 59 height 20
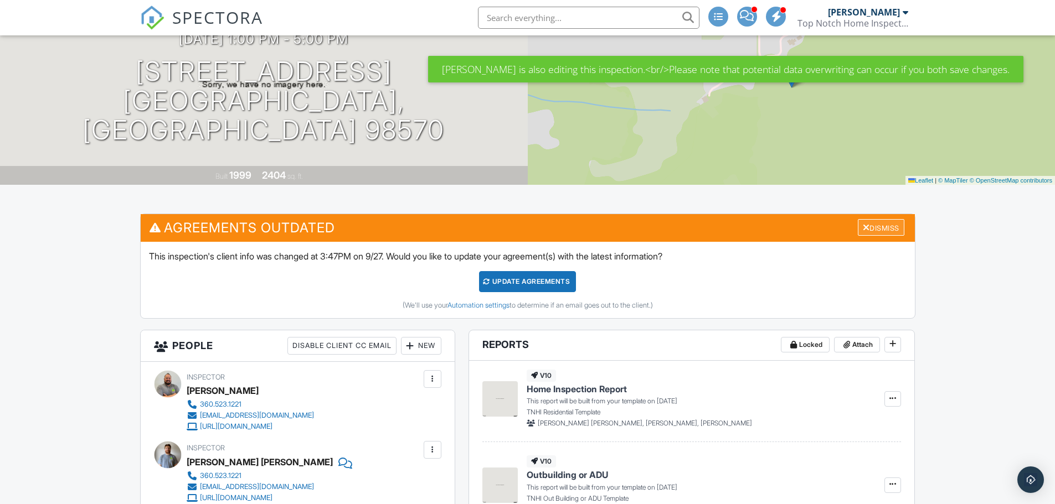
drag, startPoint x: 866, startPoint y: 222, endPoint x: 856, endPoint y: 225, distance: 9.8
click at [863, 224] on div "Dismiss" at bounding box center [881, 227] width 47 height 17
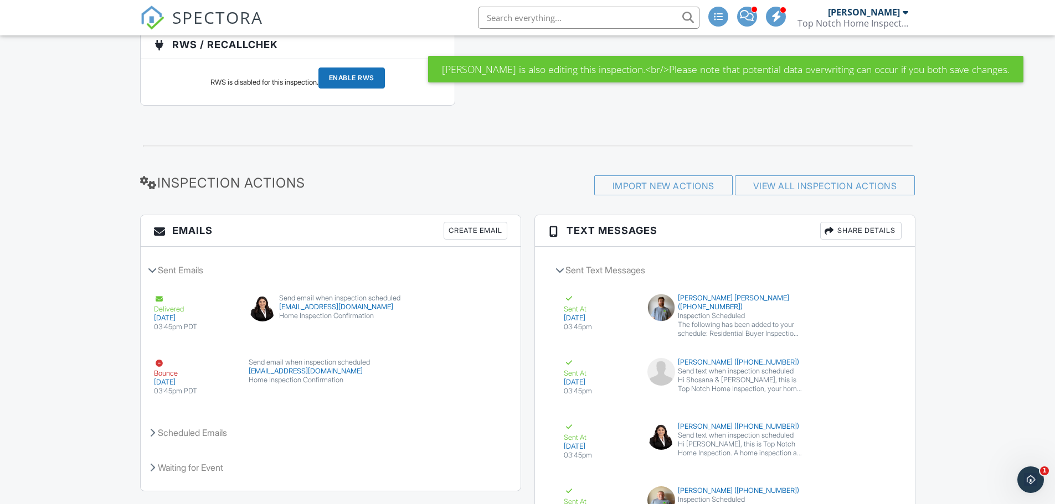
scroll to position [1716, 0]
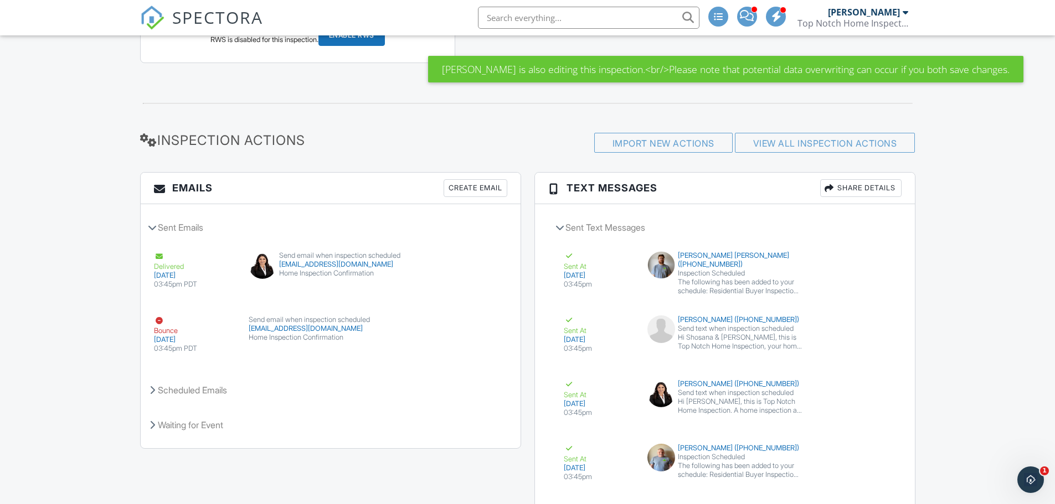
click at [470, 361] on button "Resend" at bounding box center [474, 350] width 49 height 21
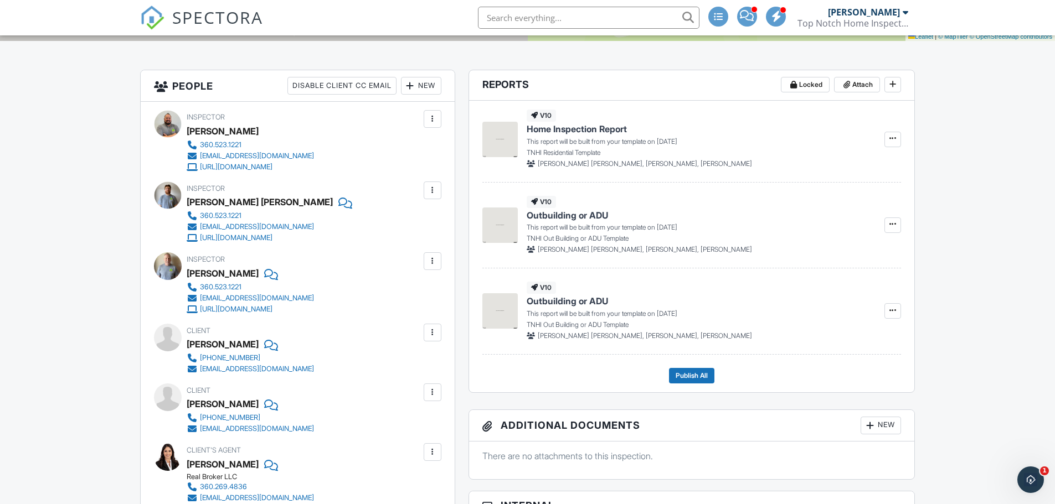
scroll to position [310, 0]
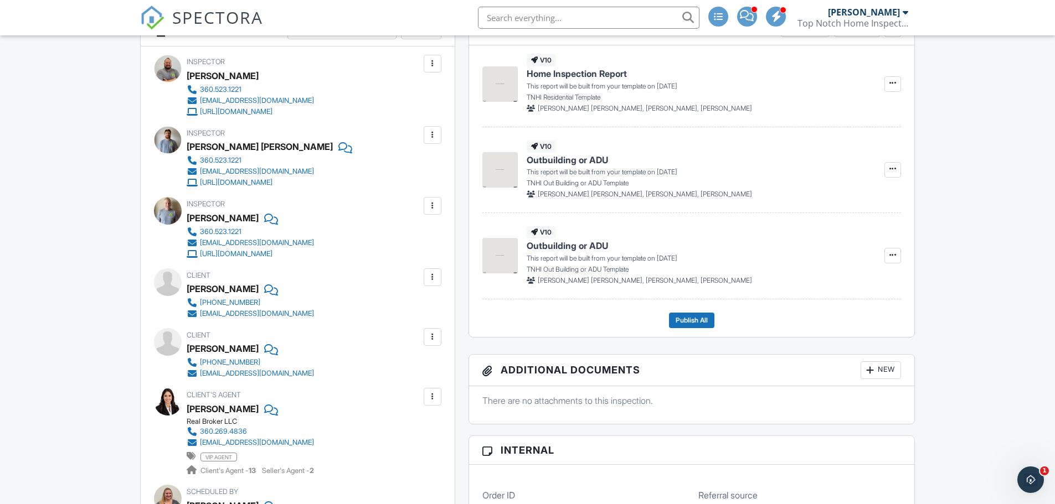
click at [751, 16] on span at bounding box center [747, 16] width 14 height 1
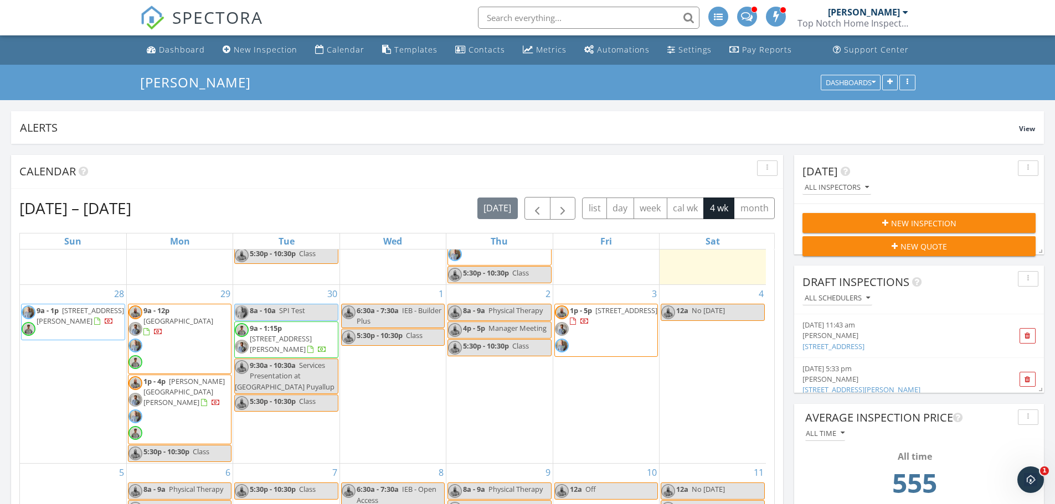
scroll to position [221, 0]
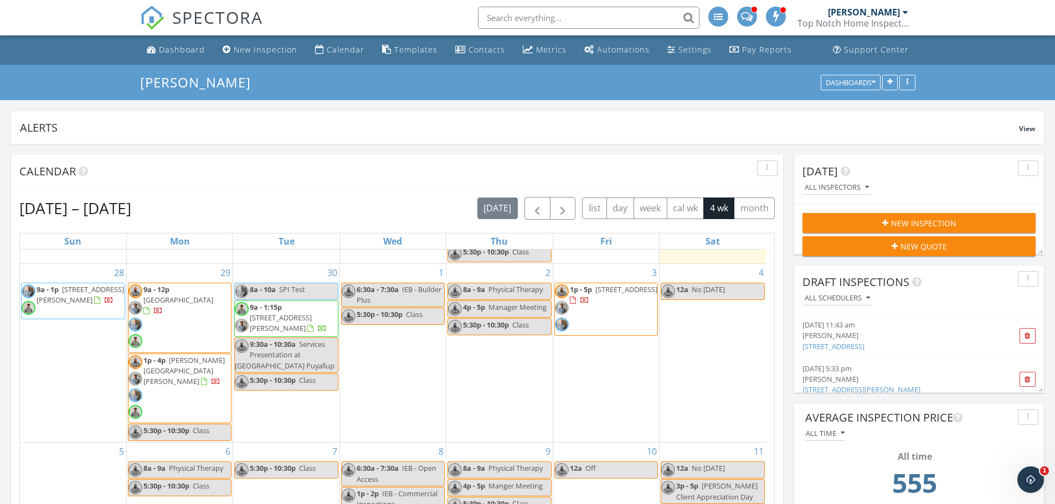
click at [616, 316] on span "1p - 5p 198 Short Rd, Onalaska 98570" at bounding box center [606, 310] width 102 height 50
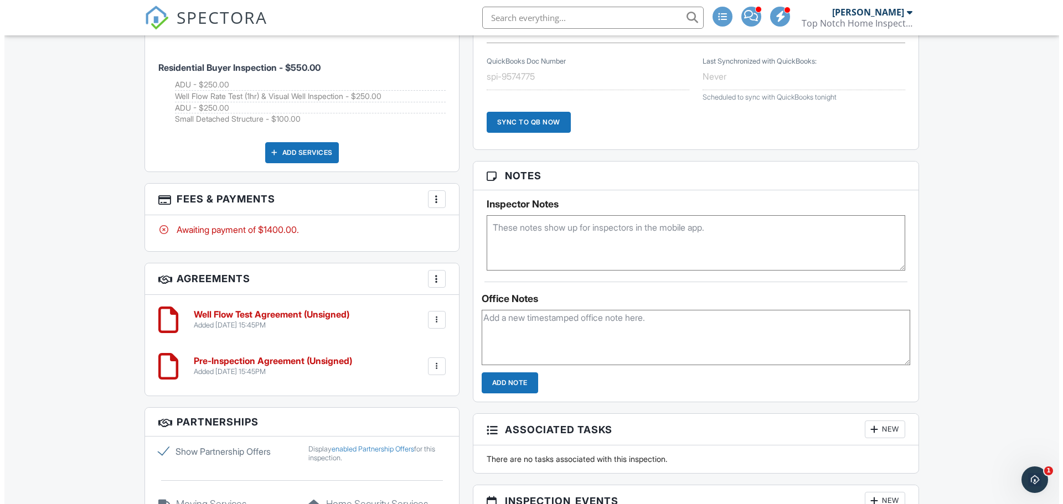
scroll to position [869, 0]
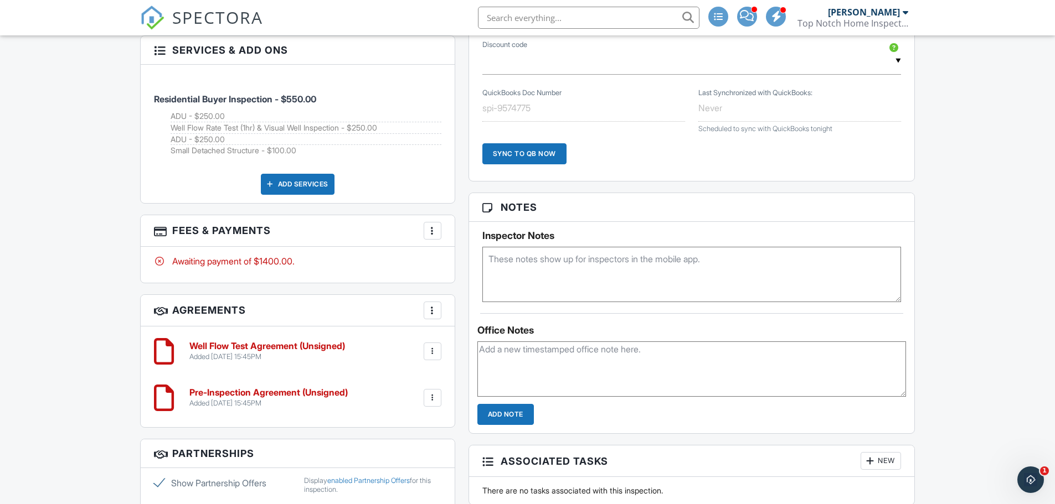
click at [435, 237] on div "More" at bounding box center [433, 231] width 18 height 18
click at [478, 265] on li "Edit Fees & Payments" at bounding box center [488, 265] width 116 height 28
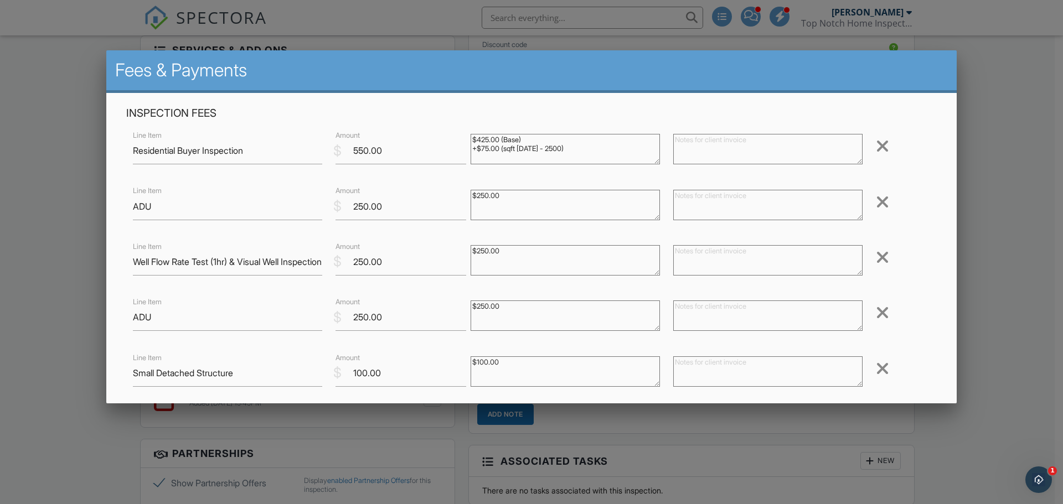
click at [876, 311] on div at bounding box center [882, 313] width 13 height 18
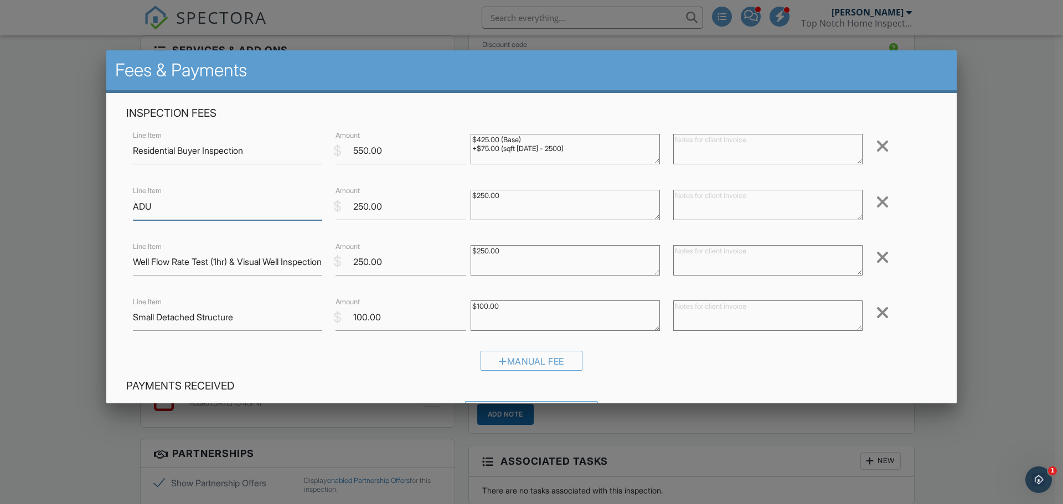
click at [175, 208] on input "ADU" at bounding box center [227, 206] width 189 height 27
type input "ADU and Garage"
click at [355, 207] on input "250.00" at bounding box center [400, 206] width 131 height 27
type input "350.00"
click at [876, 312] on div at bounding box center [882, 313] width 13 height 18
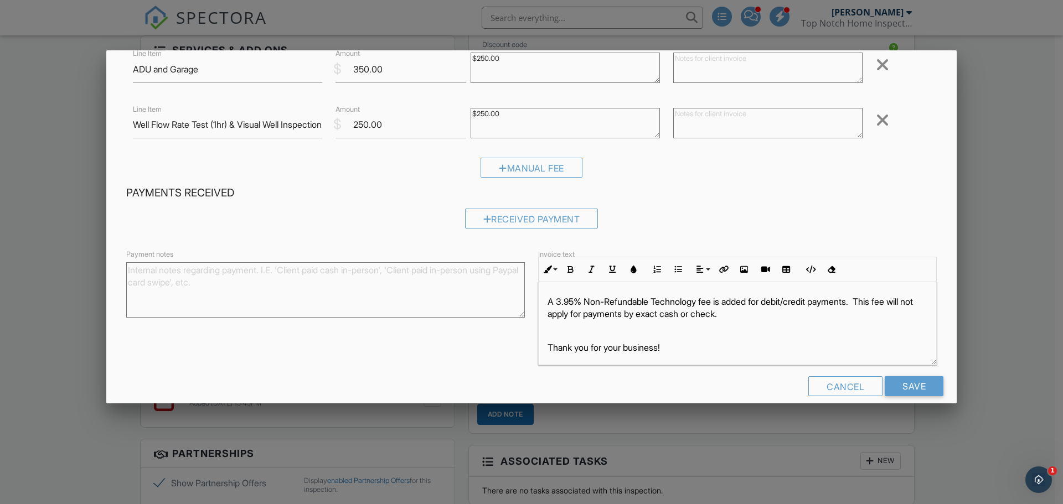
scroll to position [152, 0]
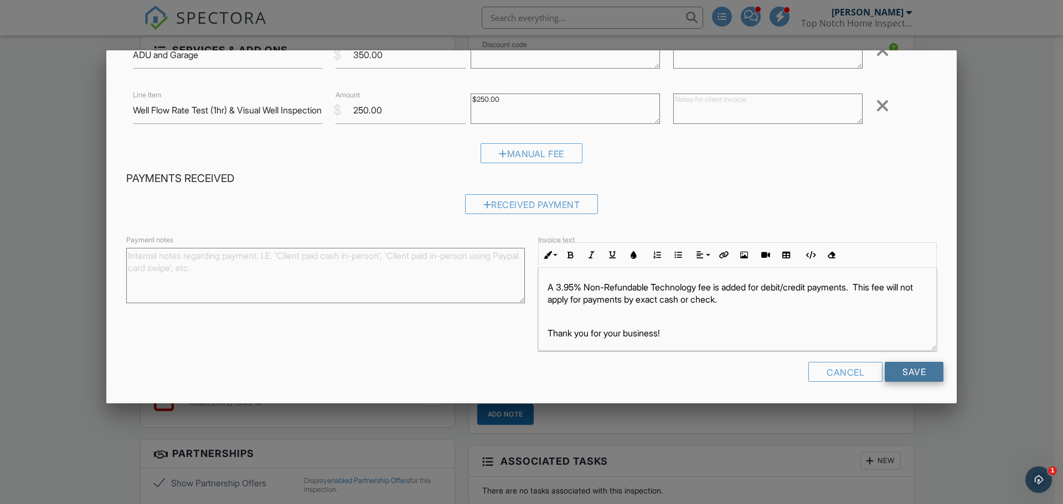
click at [912, 375] on input "Save" at bounding box center [914, 372] width 59 height 20
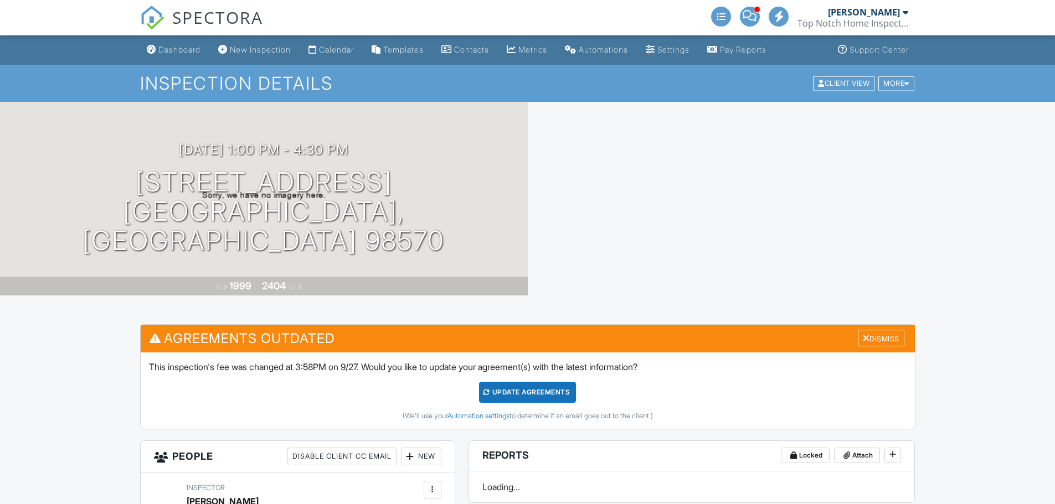
click at [552, 393] on div "Update Agreements" at bounding box center [527, 392] width 97 height 21
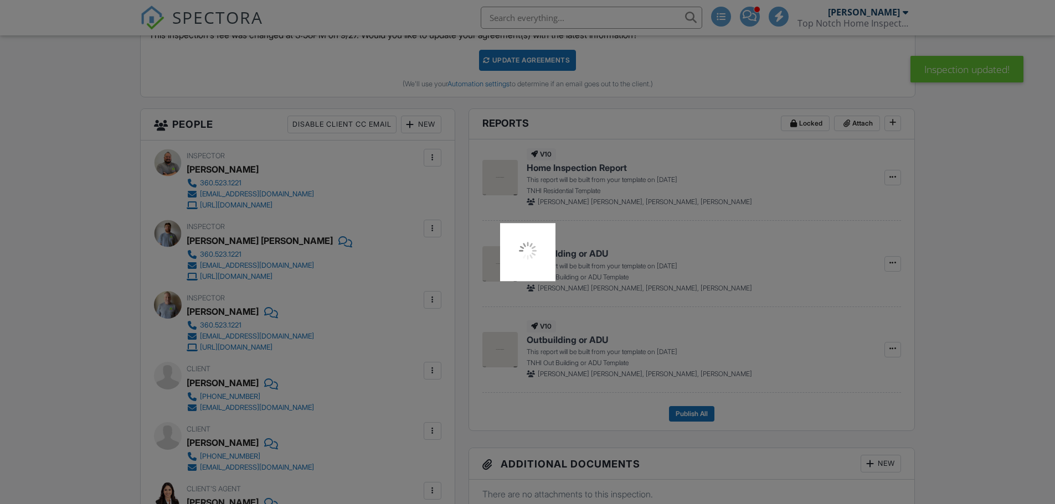
scroll to position [388, 0]
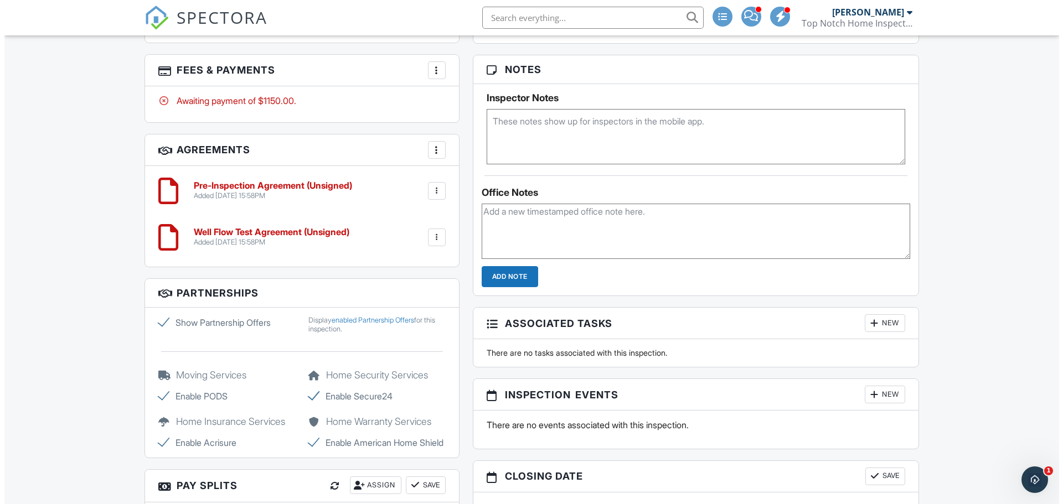
scroll to position [952, 0]
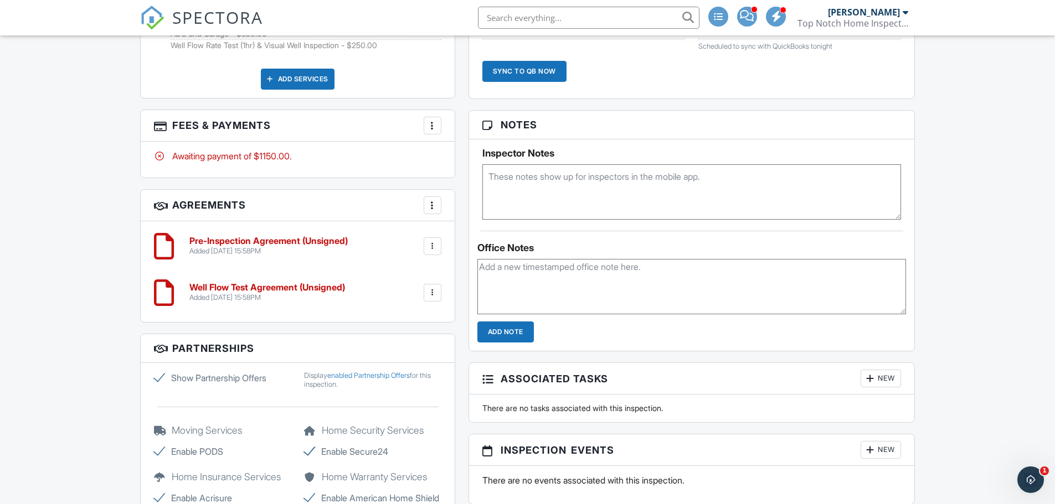
click at [439, 130] on div "More" at bounding box center [433, 126] width 18 height 18
click at [468, 161] on li "Edit Fees & Payments" at bounding box center [488, 160] width 116 height 28
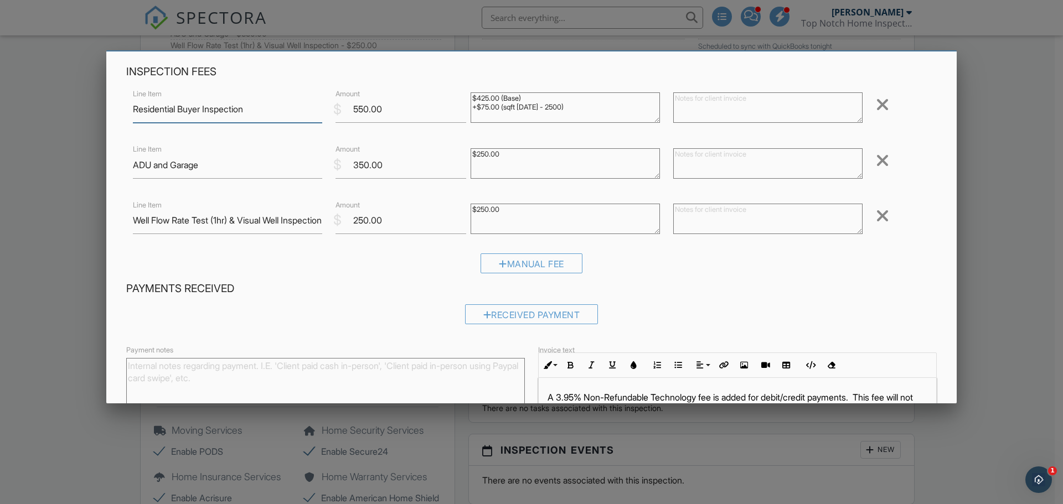
scroll to position [152, 0]
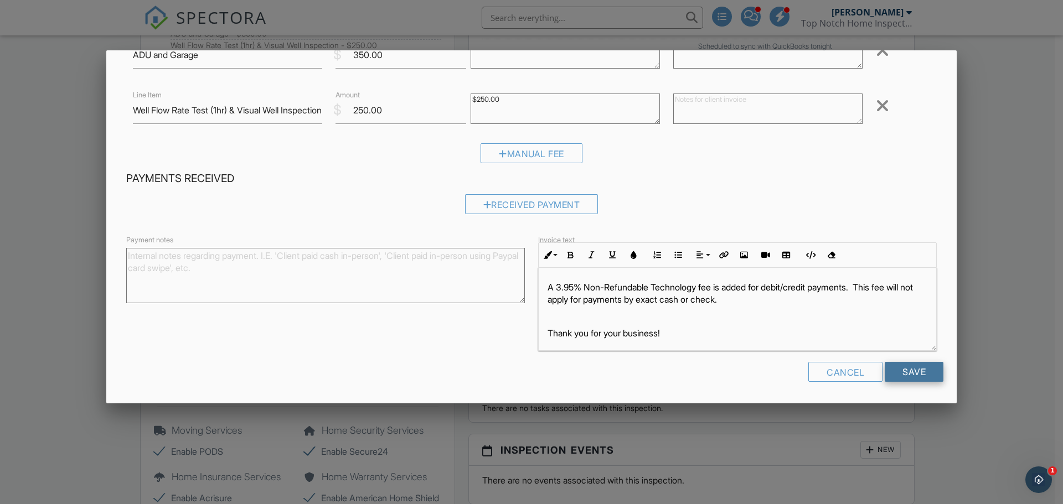
click at [890, 370] on input "Save" at bounding box center [914, 372] width 59 height 20
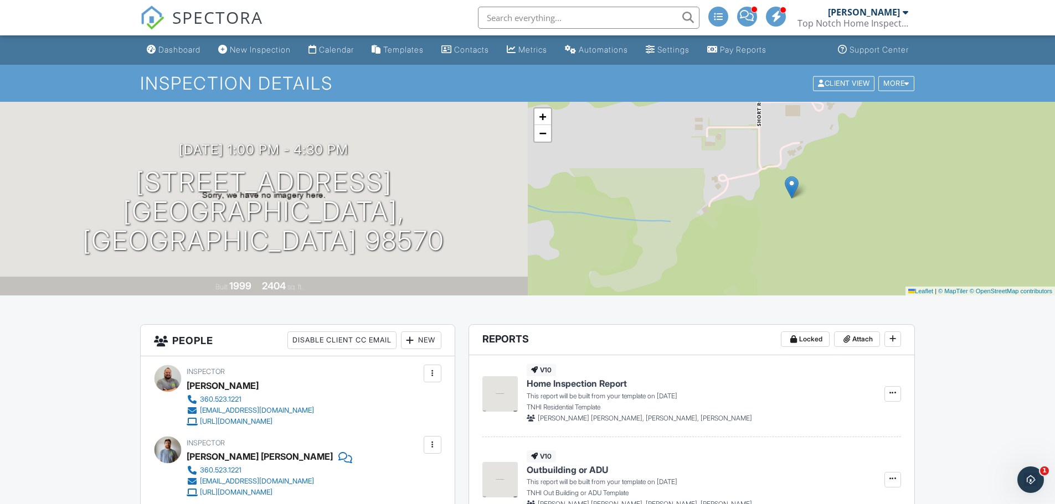
click at [747, 16] on span at bounding box center [747, 16] width 14 height 1
